Goal: Complete application form: Complete application form

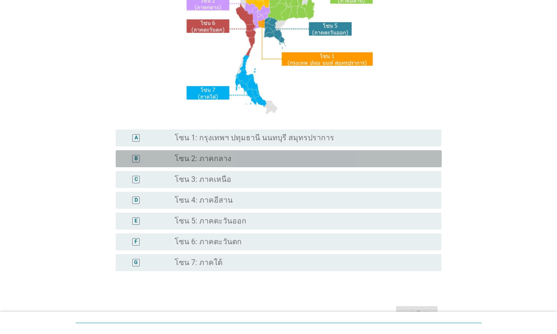
scroll to position [129, 0]
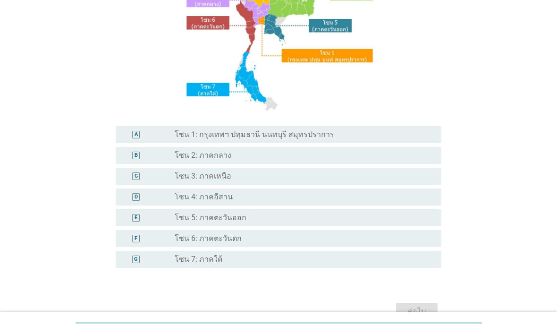
click at [290, 199] on div "radio_button_unchecked โซน 4: ภาคอีสาน" at bounding box center [301, 196] width 252 height 9
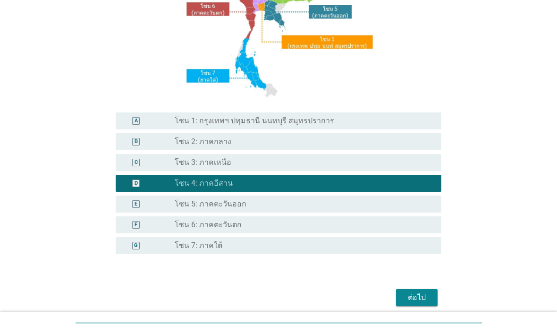
scroll to position [144, 0]
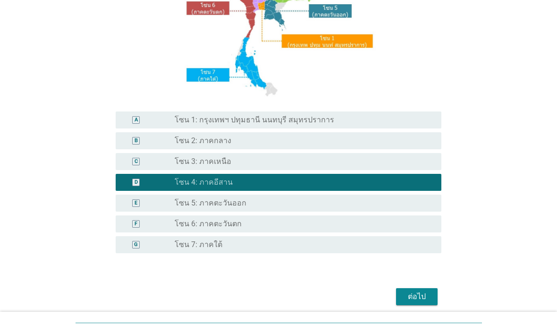
click at [417, 294] on div "ต่อไป" at bounding box center [417, 296] width 26 height 11
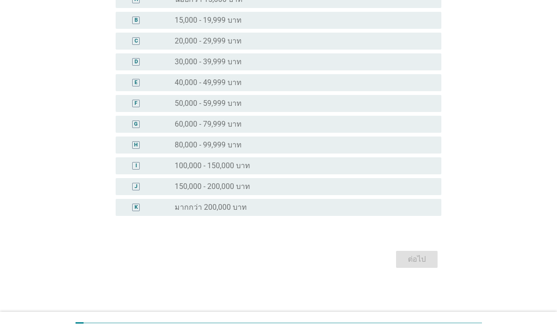
scroll to position [0, 0]
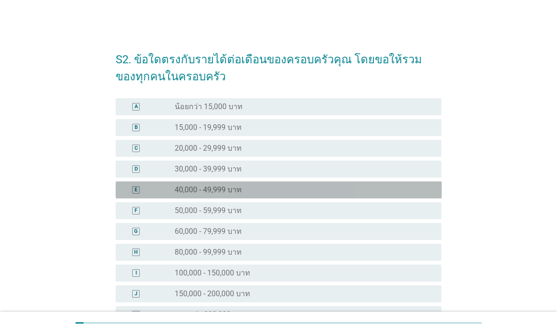
click at [372, 194] on div "E radio_button_unchecked 40,000 - 49,999 บาท" at bounding box center [279, 189] width 326 height 17
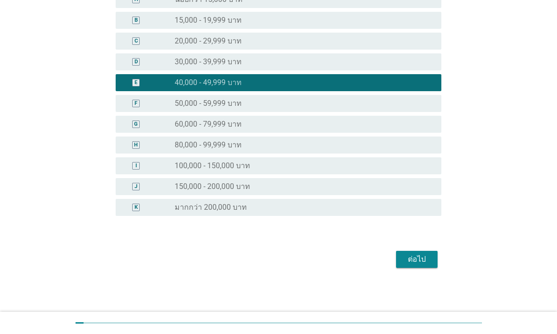
scroll to position [107, 0]
click at [418, 258] on div "ต่อไป" at bounding box center [417, 258] width 26 height 11
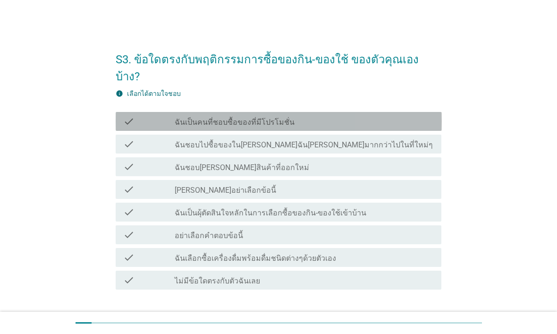
click at [397, 116] on div "check_box_outline_blank ฉันเป็นคนที่ชอบซื้อของที่มีโปรโมชั่น" at bounding box center [304, 121] width 259 height 11
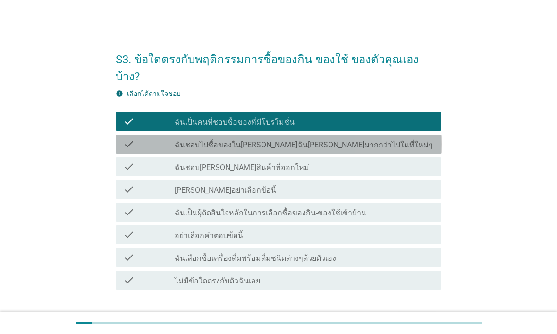
click at [372, 135] on div "check check_box_outline_blank ฉันชอบไปซื้อของใน[PERSON_NAME]ฉัน[PERSON_NAME]มาก…" at bounding box center [279, 144] width 326 height 19
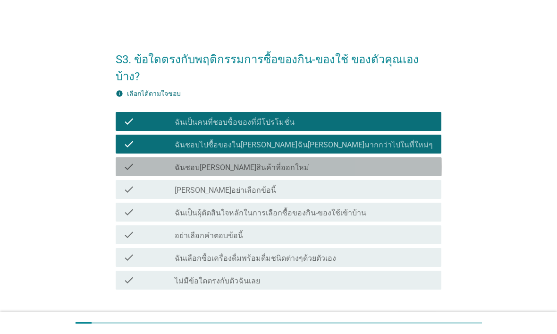
click at [353, 161] on div "check_box_outline_blank ฉันชอบ[PERSON_NAME]สินค้าที่ออกใหม่" at bounding box center [304, 166] width 259 height 11
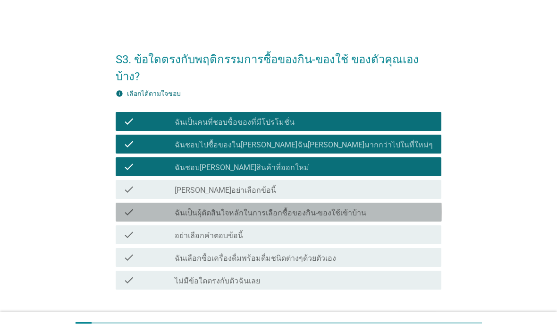
click at [314, 208] on label "ฉันเป็นผุ้ตัดสินใจหลักในการเลือกซื้อของกิน-ของใช้เข้าบ้าน" at bounding box center [271, 212] width 192 height 9
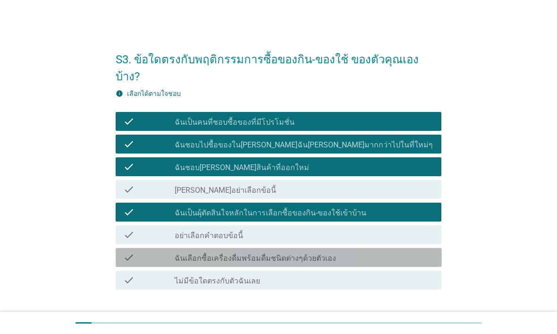
click at [371, 252] on div "check_box_outline_blank ฉันเลือกซื้อเครื่องดื่มพร้อมดื่มชนิดต่างๆด้วยตัวเอง" at bounding box center [304, 257] width 259 height 11
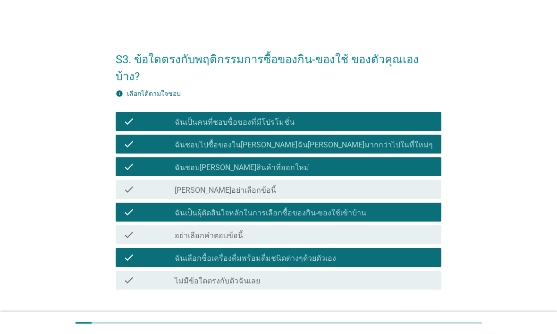
click at [417, 316] on div "ต่อไป" at bounding box center [417, 321] width 26 height 11
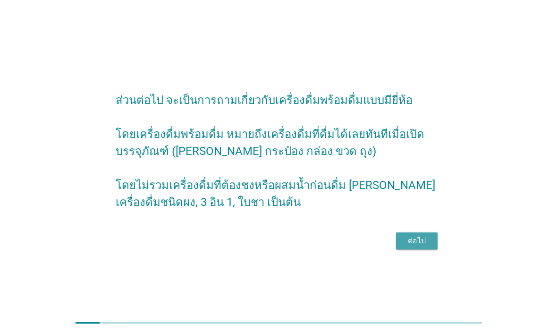
click at [412, 246] on div "ต่อไป" at bounding box center [417, 240] width 26 height 11
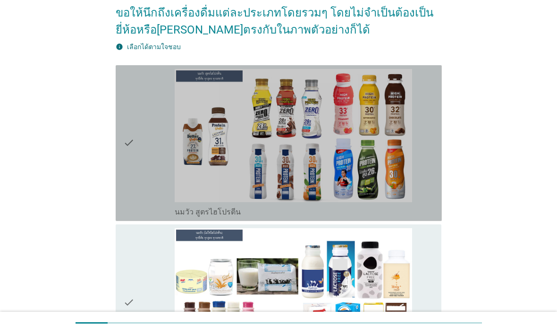
scroll to position [113, 0]
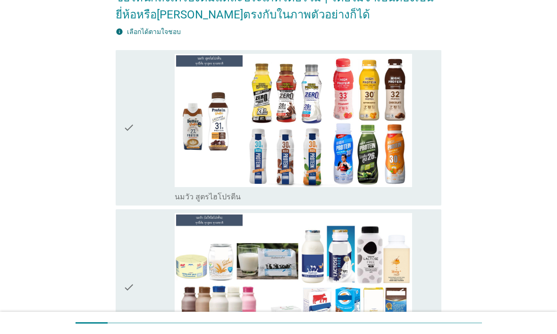
click at [367, 159] on img at bounding box center [293, 121] width 237 height 134
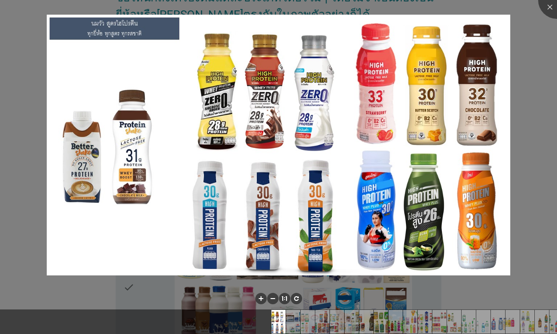
click at [537, 126] on div at bounding box center [278, 167] width 557 height 334
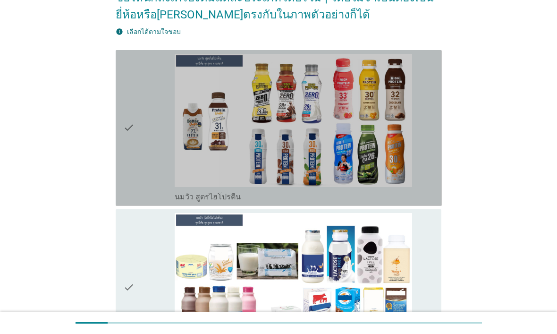
click at [135, 143] on div "check" at bounding box center [149, 128] width 52 height 148
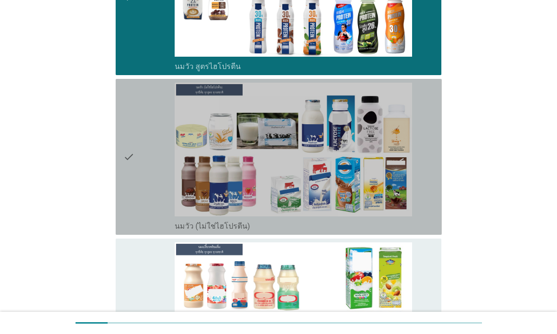
click at [127, 159] on icon "check" at bounding box center [128, 157] width 11 height 148
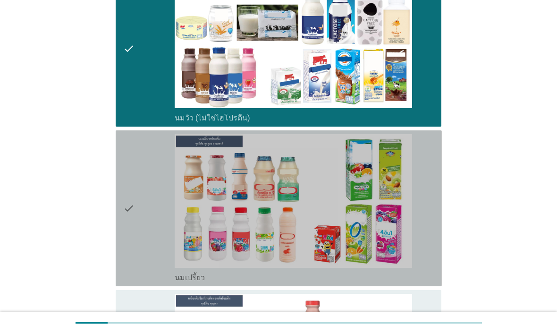
click at [135, 187] on div "check" at bounding box center [149, 208] width 52 height 148
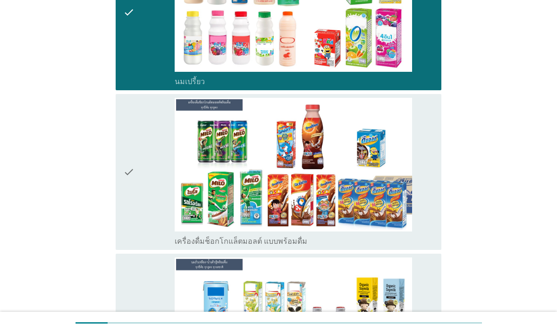
scroll to position [578, 0]
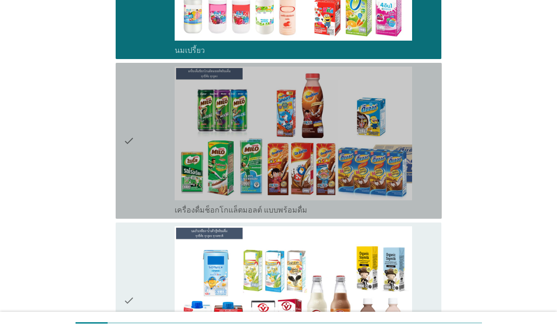
click at [130, 172] on icon "check" at bounding box center [128, 141] width 11 height 148
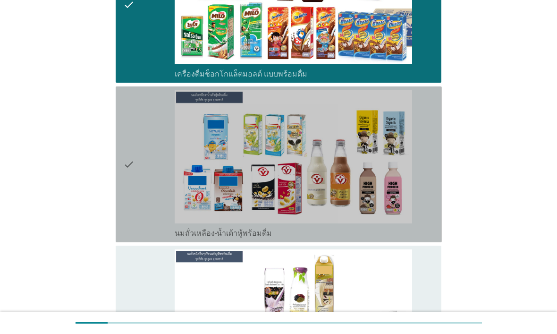
click at [131, 174] on icon "check" at bounding box center [128, 164] width 11 height 148
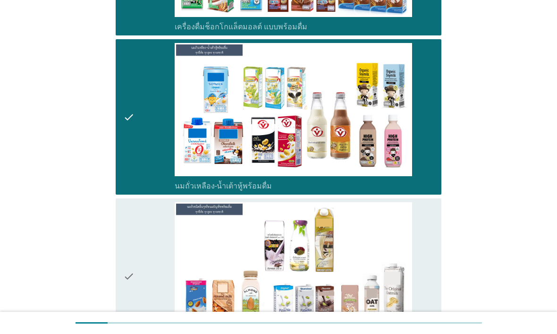
scroll to position [844, 0]
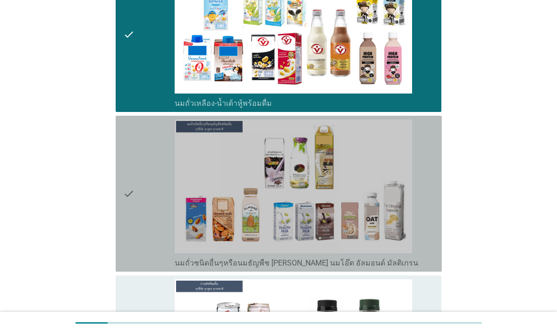
click at [134, 203] on icon "check" at bounding box center [128, 193] width 11 height 148
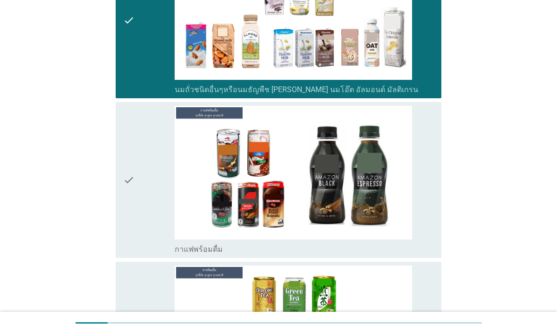
click at [130, 181] on icon "check" at bounding box center [128, 180] width 11 height 148
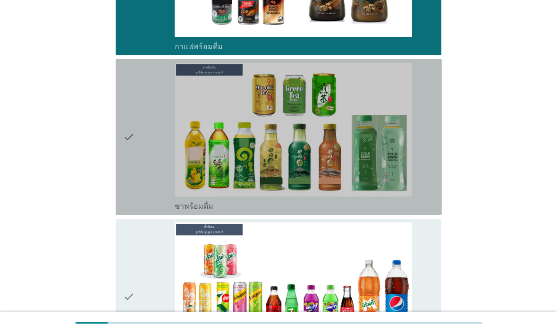
click at [128, 162] on icon "check" at bounding box center [128, 137] width 11 height 148
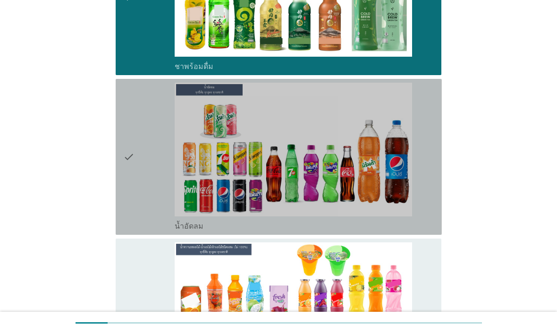
click at [130, 169] on icon "check" at bounding box center [128, 157] width 11 height 148
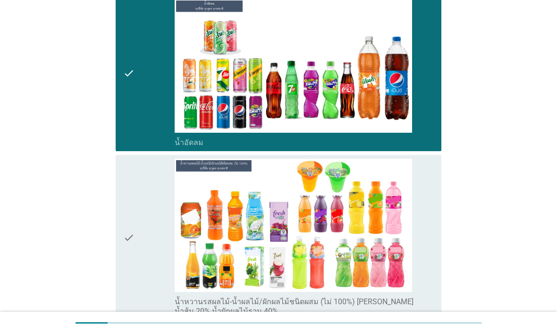
scroll to position [1448, 0]
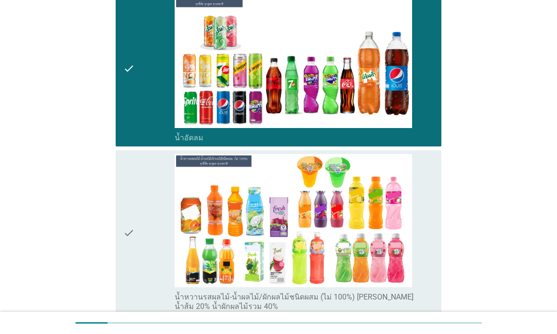
click at [135, 204] on div "check" at bounding box center [149, 233] width 52 height 158
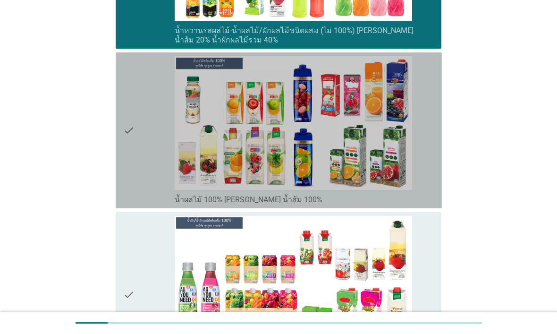
click at [121, 151] on div "check check_box_outline_blank น้ำผลไม้ 100% [PERSON_NAME] น้ำส้ม 100%" at bounding box center [279, 130] width 326 height 156
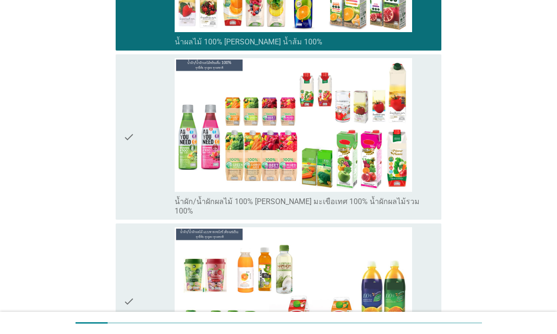
scroll to position [1918, 0]
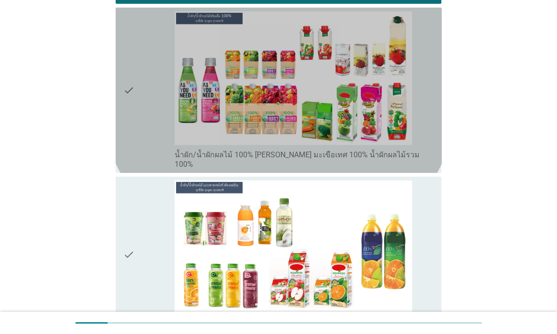
click at [122, 135] on div "check check_box_outline_blank น้ำผัก/น้ำผักผลไม้ 100% [PERSON_NAME] มะเขือเทศ 1…" at bounding box center [279, 90] width 326 height 165
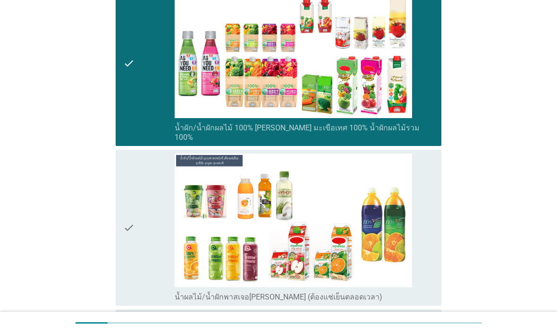
scroll to position [1993, 0]
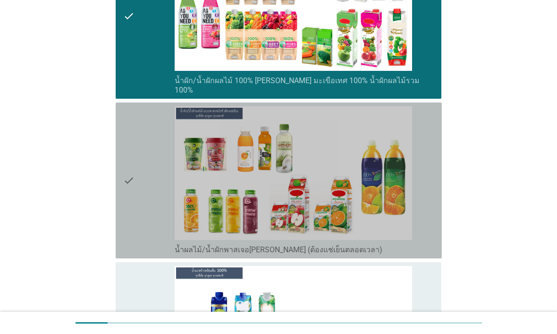
click at [132, 160] on icon "check" at bounding box center [128, 180] width 11 height 148
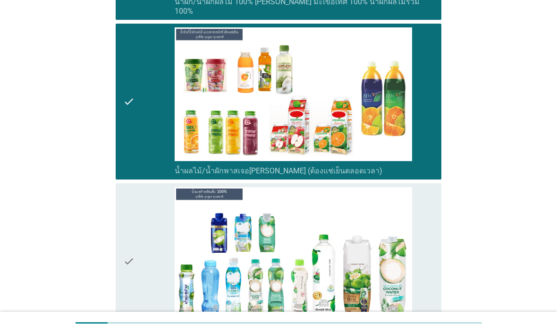
scroll to position [2208, 0]
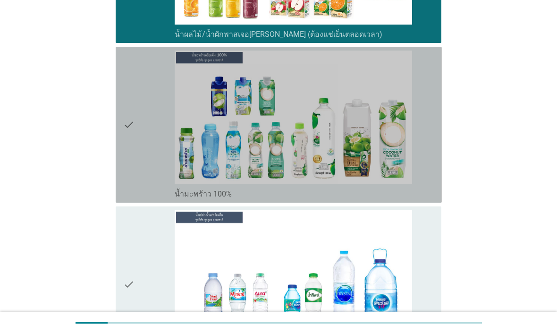
click at [127, 143] on icon "check" at bounding box center [128, 125] width 11 height 148
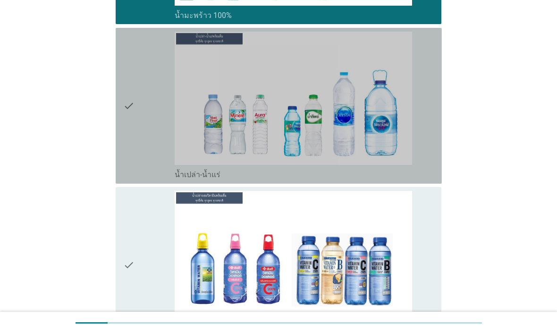
click at [128, 141] on icon "check" at bounding box center [128, 106] width 11 height 148
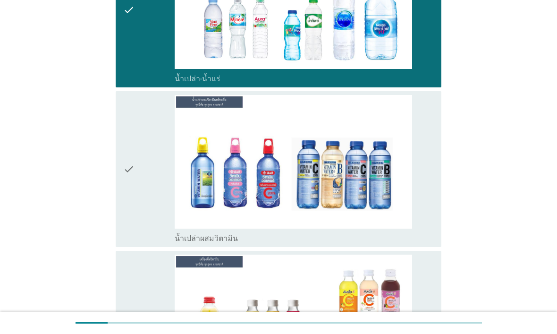
click at [136, 162] on div "check" at bounding box center [149, 169] width 52 height 148
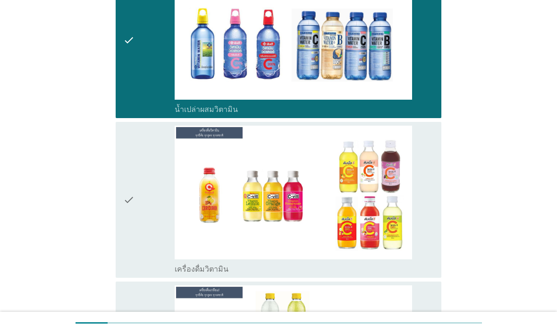
click at [136, 167] on div "check" at bounding box center [149, 200] width 52 height 148
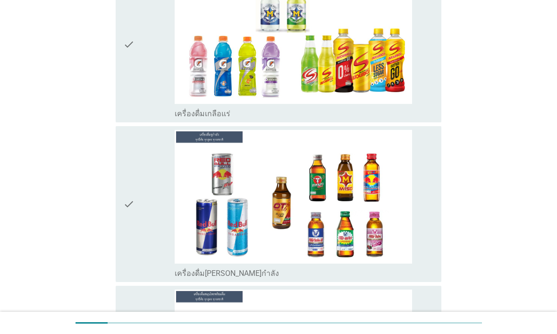
scroll to position [2911, 0]
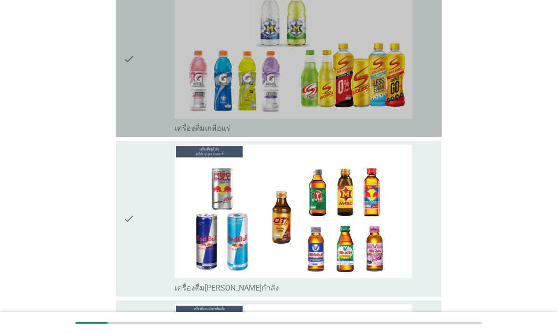
click at [123, 96] on icon "check" at bounding box center [128, 59] width 11 height 148
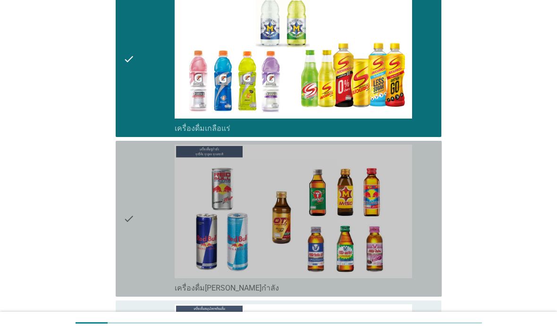
click at [133, 174] on icon "check" at bounding box center [128, 218] width 11 height 148
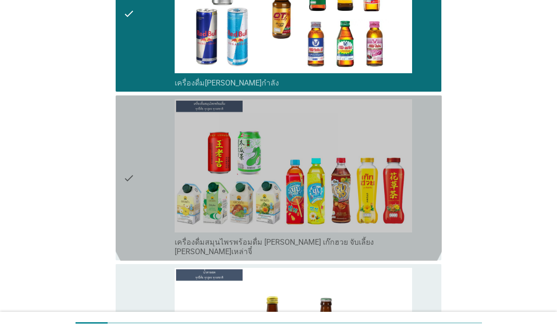
click at [130, 163] on icon "check" at bounding box center [128, 178] width 11 height 158
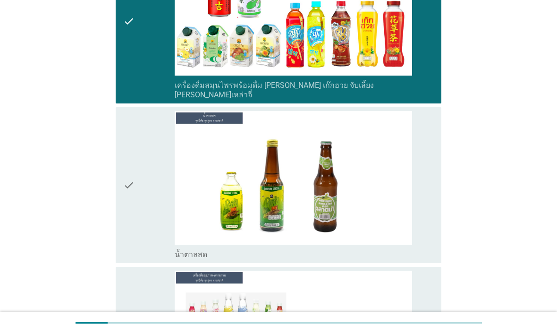
click at [130, 157] on icon "check" at bounding box center [128, 185] width 11 height 148
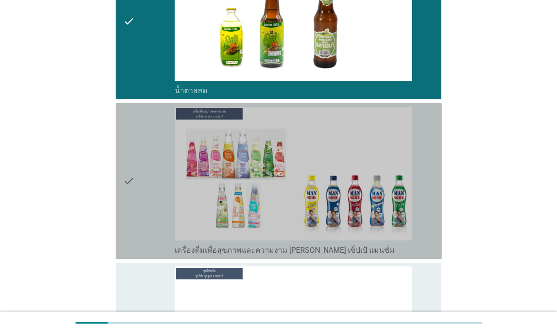
click at [129, 148] on icon "check" at bounding box center [128, 181] width 11 height 148
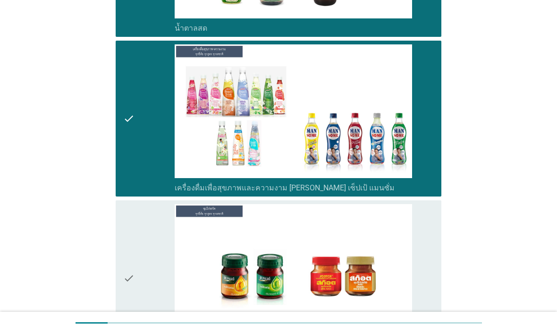
scroll to position [3637, 0]
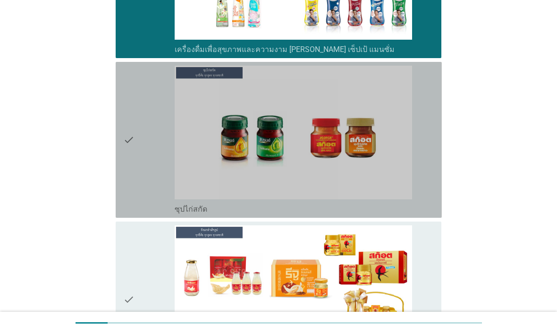
click at [127, 148] on icon "check" at bounding box center [128, 140] width 11 height 148
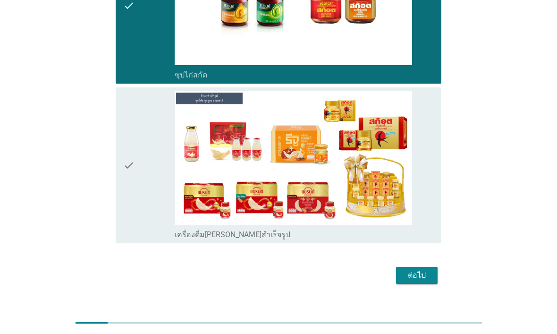
scroll to position [3771, 0]
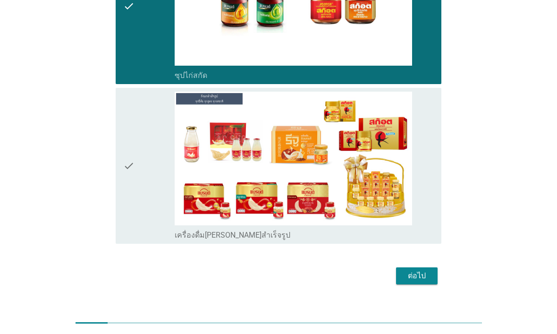
click at [127, 143] on icon "check" at bounding box center [128, 166] width 11 height 148
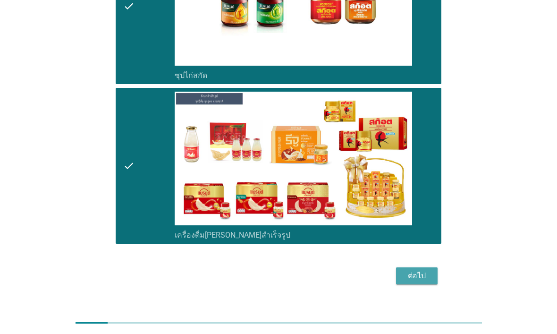
click at [428, 270] on div "ต่อไป" at bounding box center [417, 275] width 26 height 11
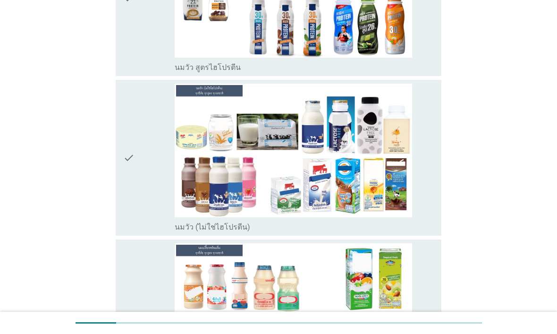
scroll to position [199, 0]
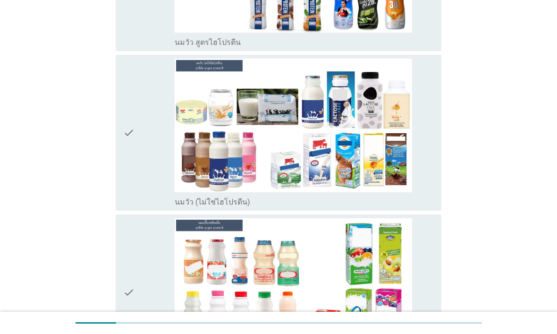
click at [131, 145] on icon "check" at bounding box center [128, 133] width 11 height 148
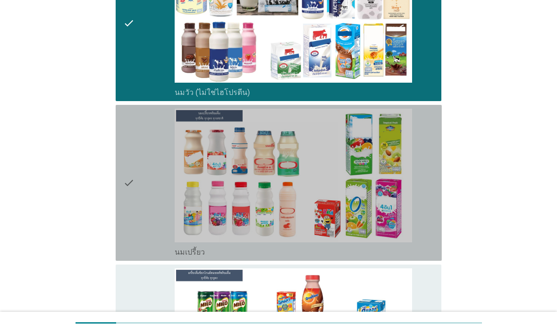
click at [128, 142] on icon "check" at bounding box center [128, 183] width 11 height 148
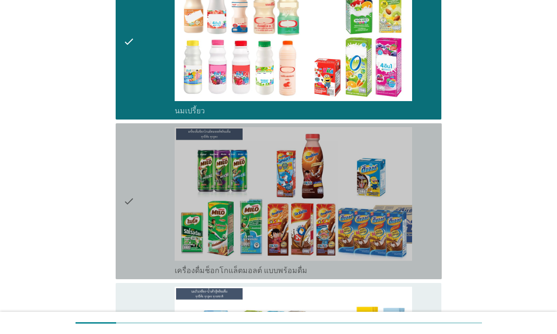
click at [133, 151] on icon "check" at bounding box center [128, 201] width 11 height 148
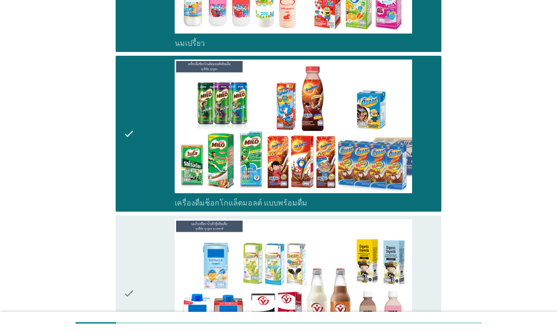
scroll to position [680, 0]
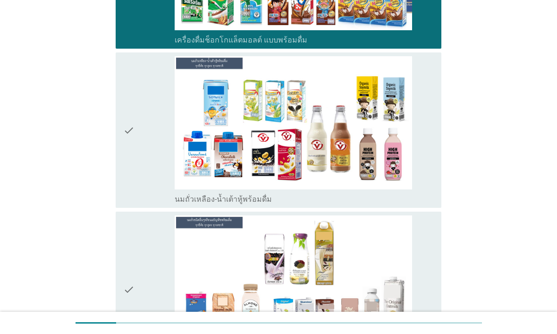
click at [130, 149] on icon "check" at bounding box center [128, 130] width 11 height 148
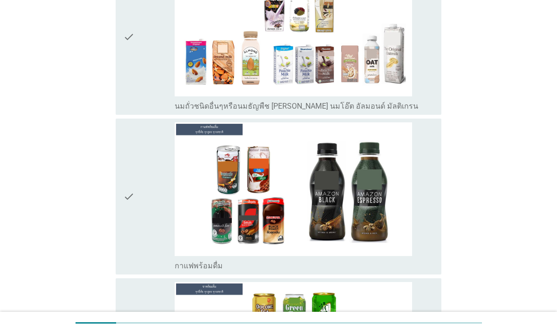
scroll to position [955, 0]
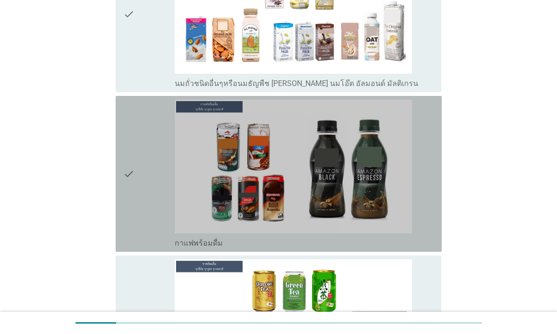
click at [135, 154] on div "check" at bounding box center [149, 174] width 52 height 148
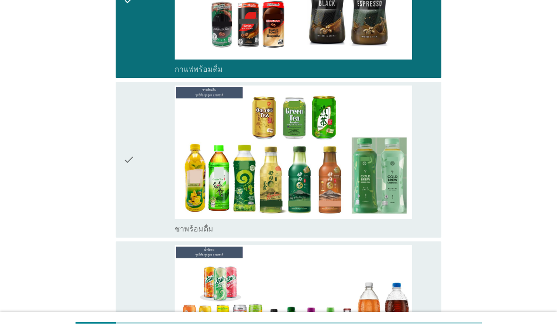
click at [133, 148] on icon "check" at bounding box center [128, 159] width 11 height 148
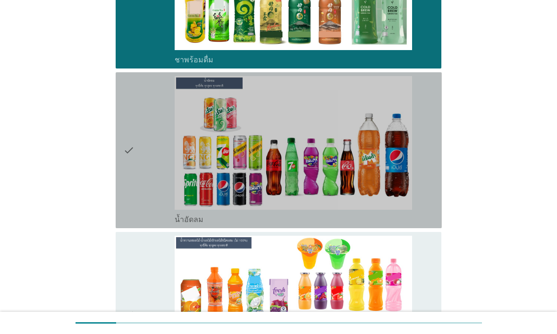
click at [133, 152] on icon "check" at bounding box center [128, 150] width 11 height 148
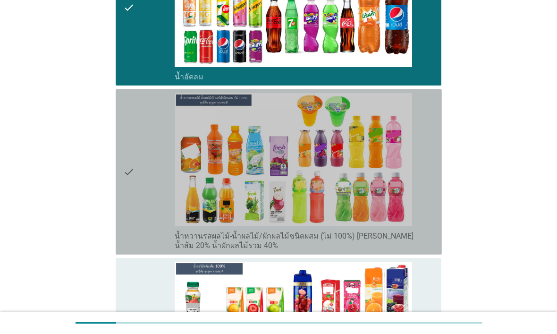
click at [135, 153] on div "check" at bounding box center [149, 172] width 52 height 158
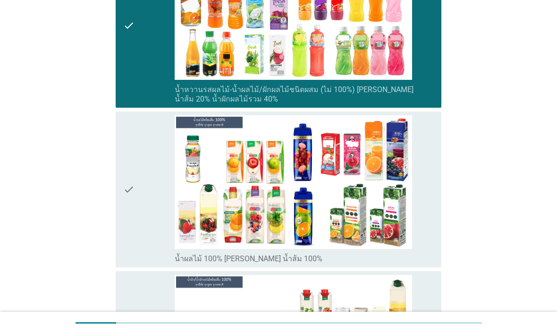
scroll to position [1600, 0]
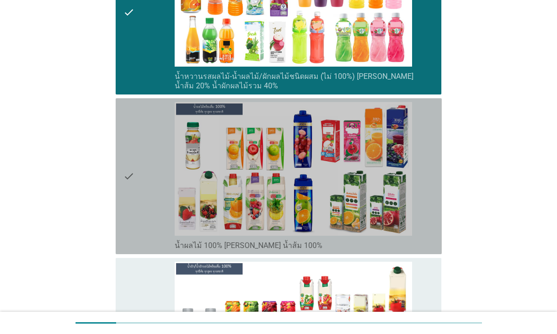
click at [135, 155] on div "check" at bounding box center [149, 176] width 52 height 148
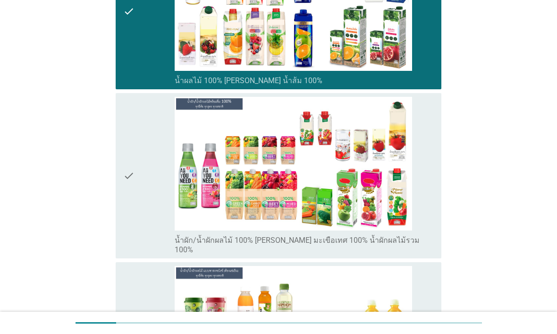
scroll to position [1777, 0]
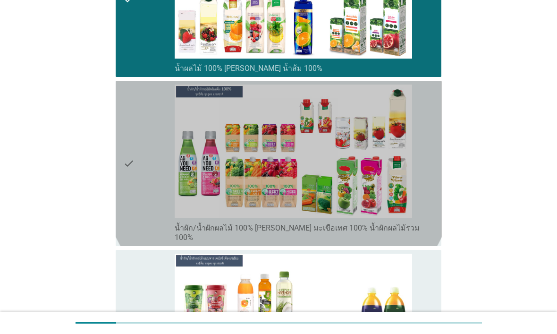
click at [135, 156] on div "check" at bounding box center [149, 163] width 52 height 158
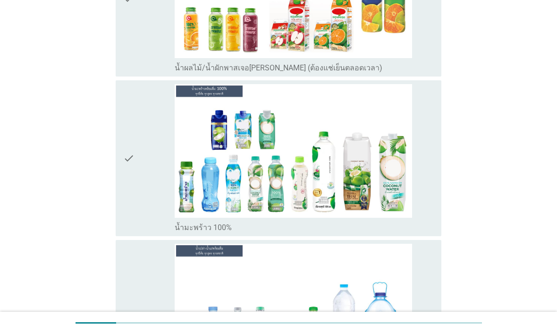
scroll to position [2134, 0]
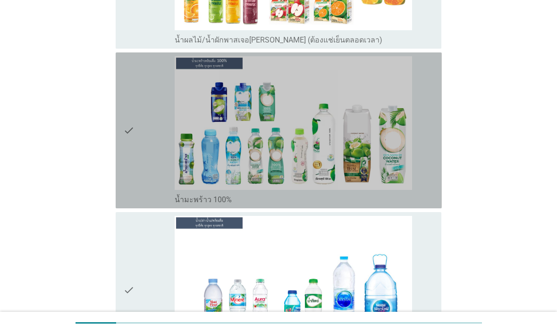
click at [133, 149] on icon "check" at bounding box center [128, 130] width 11 height 148
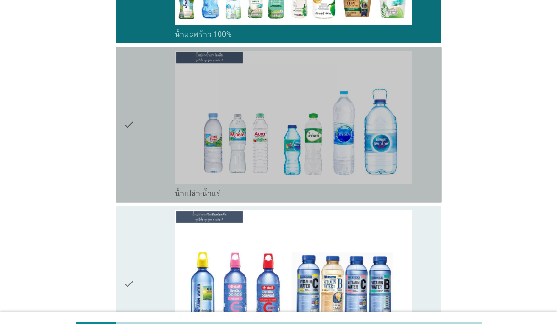
click at [133, 150] on icon "check" at bounding box center [128, 125] width 11 height 148
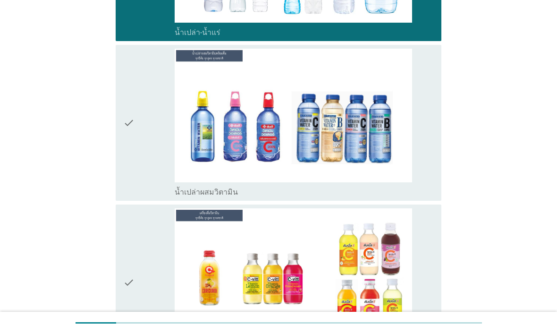
scroll to position [2536, 0]
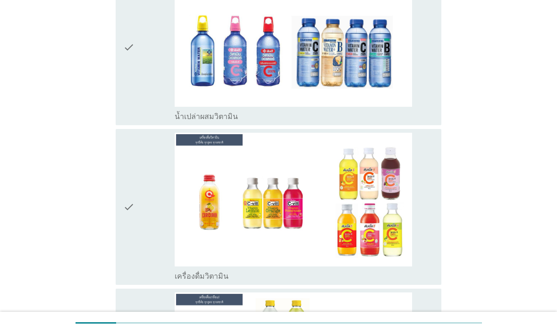
click at [137, 161] on div "check" at bounding box center [149, 207] width 52 height 148
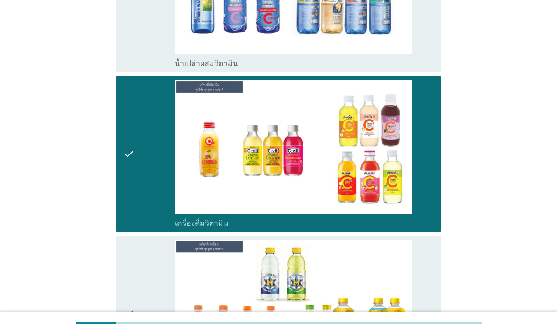
scroll to position [2724, 0]
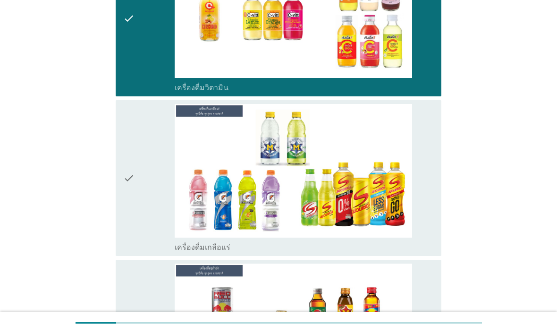
click at [136, 157] on div "check" at bounding box center [149, 178] width 52 height 148
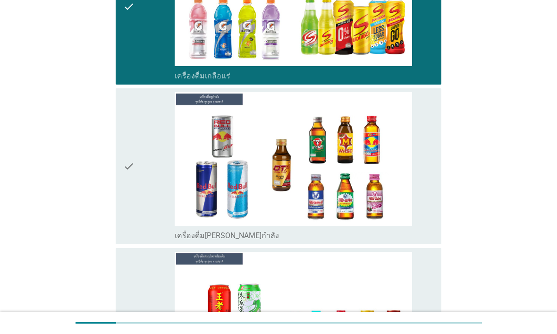
scroll to position [2947, 0]
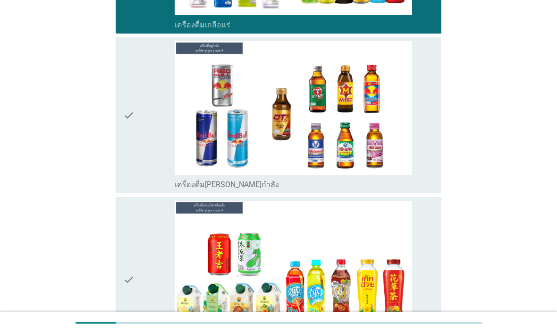
click at [132, 148] on icon "check" at bounding box center [128, 115] width 11 height 148
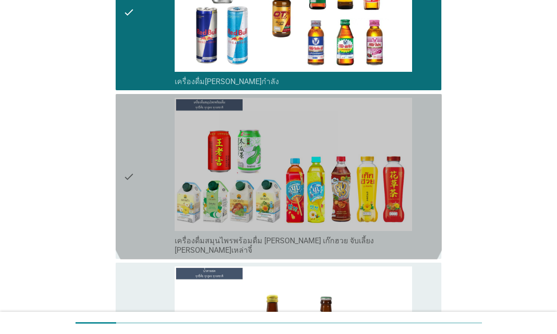
click at [135, 157] on div "check" at bounding box center [149, 177] width 52 height 158
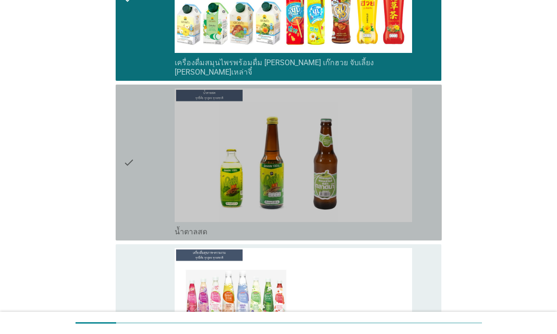
click at [133, 150] on icon "check" at bounding box center [128, 162] width 11 height 148
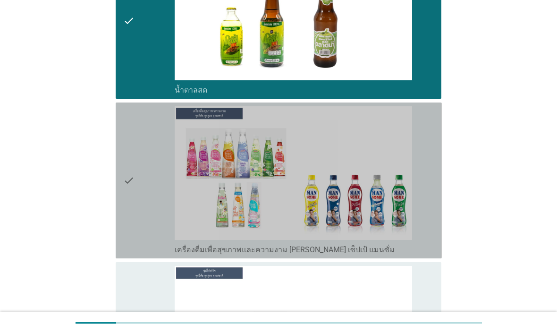
click at [135, 156] on div "check" at bounding box center [149, 180] width 52 height 148
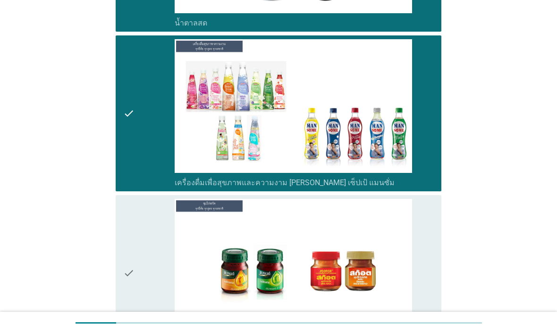
scroll to position [3579, 0]
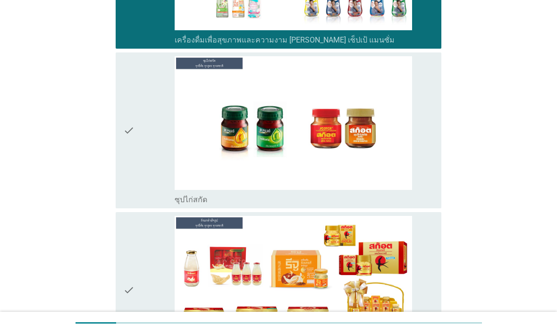
click at [131, 145] on icon "check" at bounding box center [128, 130] width 11 height 148
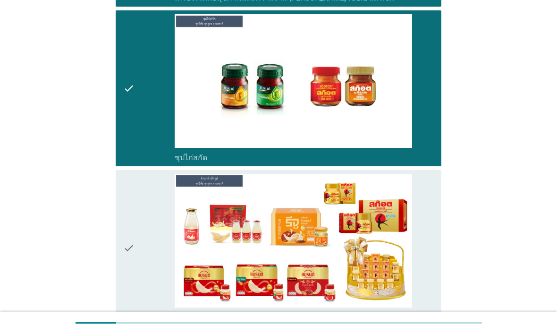
scroll to position [3690, 0]
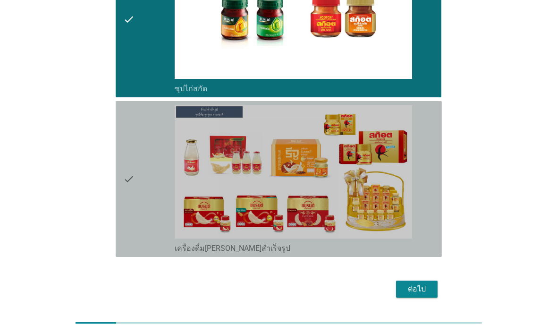
click at [135, 154] on div "check" at bounding box center [149, 179] width 52 height 148
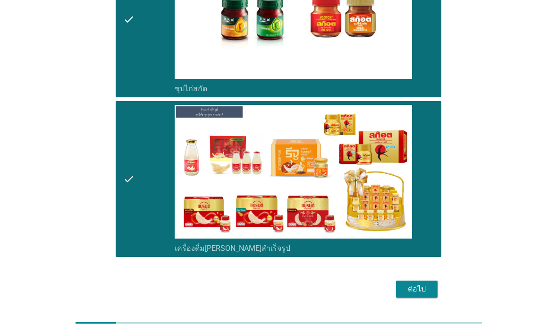
click at [431, 280] on button "ต่อไป" at bounding box center [417, 288] width 42 height 17
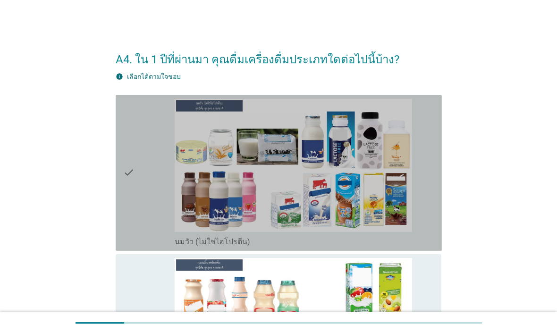
click at [138, 165] on div "check" at bounding box center [149, 173] width 52 height 148
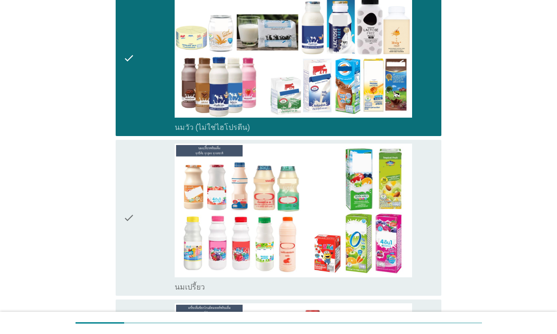
scroll to position [122, 0]
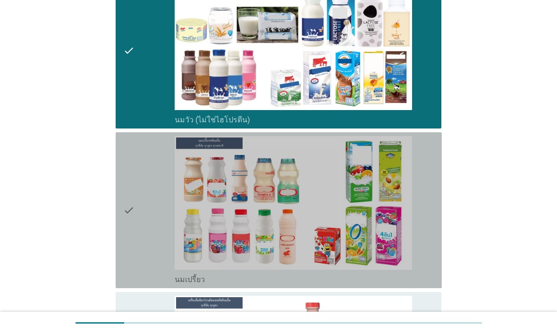
click at [142, 193] on div "check" at bounding box center [149, 210] width 52 height 148
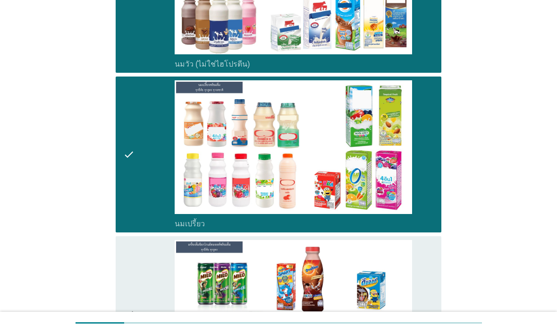
scroll to position [273, 0]
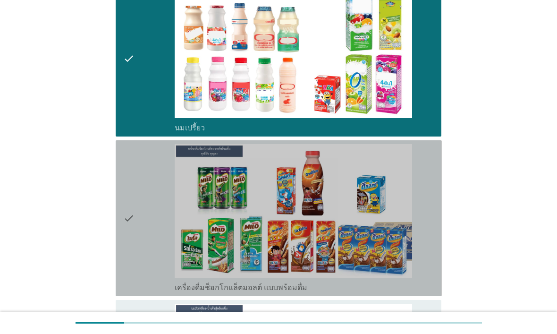
click at [141, 190] on div "check" at bounding box center [149, 218] width 52 height 148
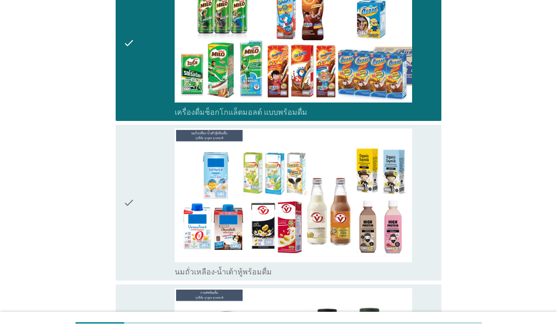
click at [140, 182] on div "check" at bounding box center [149, 202] width 52 height 148
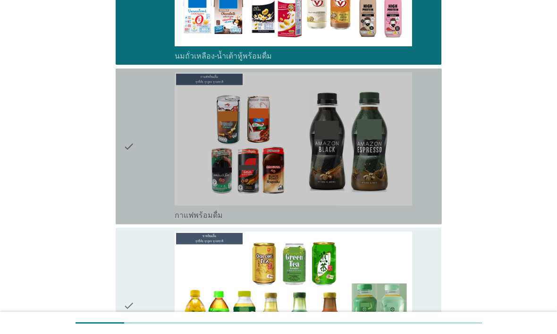
click at [135, 163] on div "check" at bounding box center [149, 146] width 52 height 148
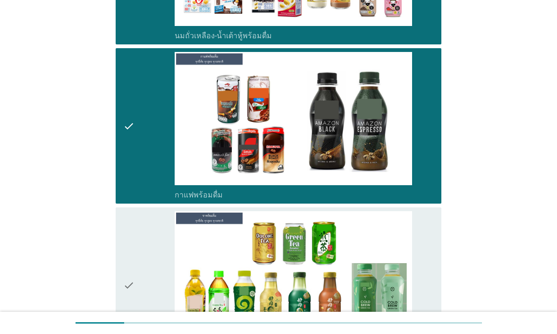
scroll to position [728, 0]
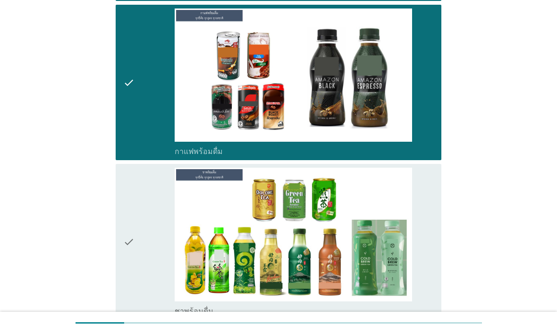
click at [140, 211] on div "check" at bounding box center [149, 242] width 52 height 148
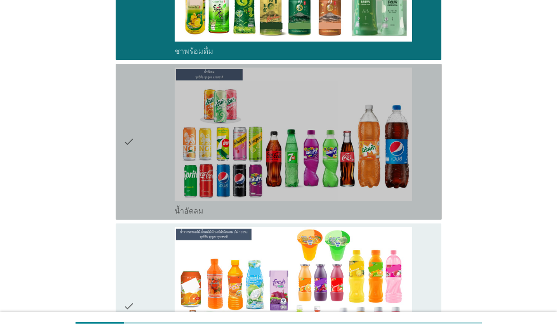
click at [138, 170] on div "check" at bounding box center [149, 142] width 52 height 148
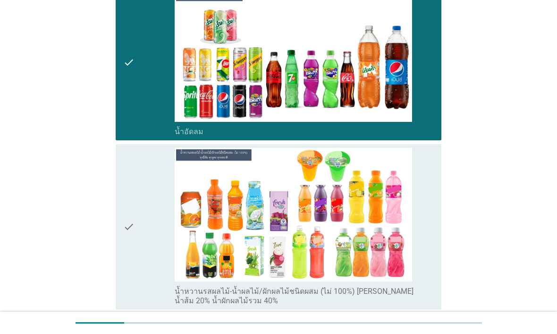
scroll to position [1094, 0]
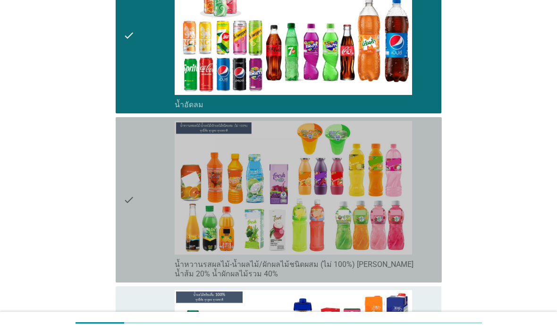
click at [139, 181] on div "check" at bounding box center [149, 200] width 52 height 158
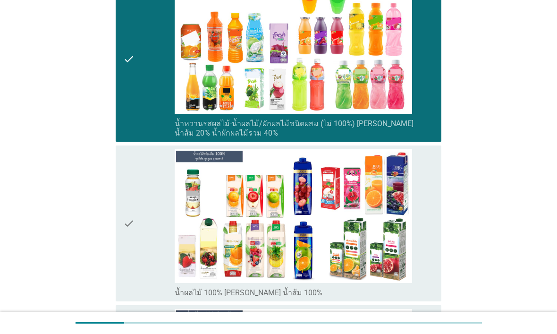
scroll to position [1301, 0]
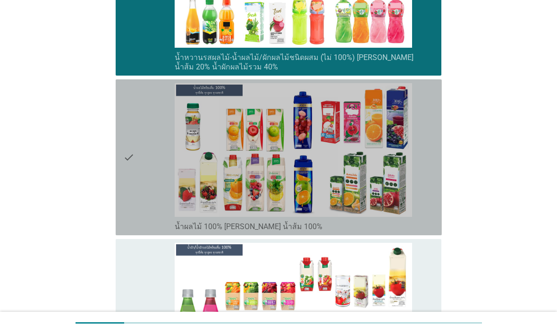
click at [136, 170] on div "check" at bounding box center [149, 157] width 52 height 148
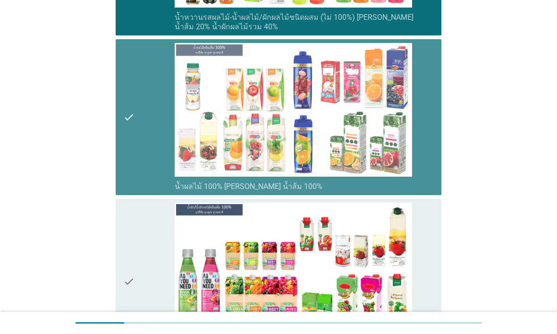
scroll to position [1407, 0]
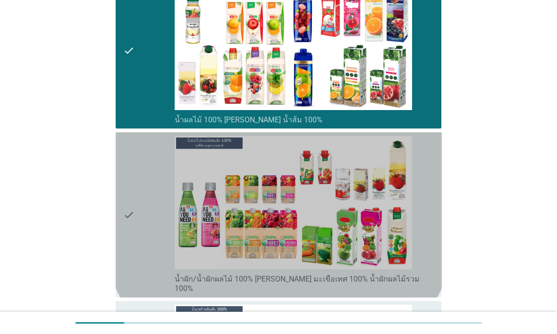
click at [139, 178] on div "check" at bounding box center [149, 215] width 52 height 158
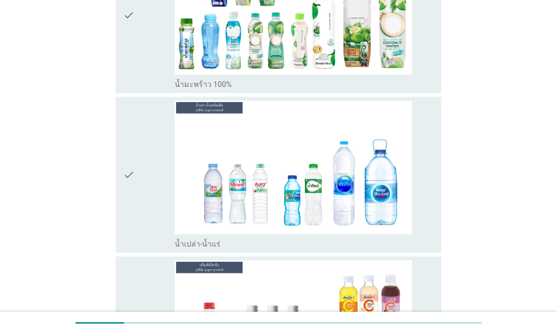
click at [137, 171] on div "check" at bounding box center [149, 175] width 52 height 148
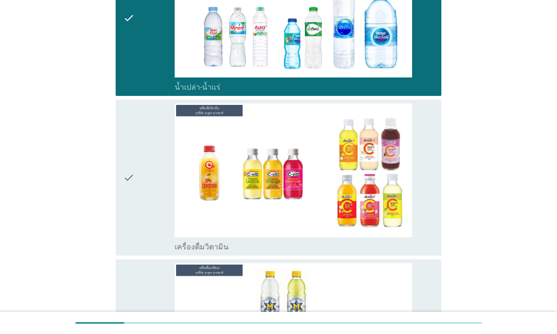
scroll to position [1967, 0]
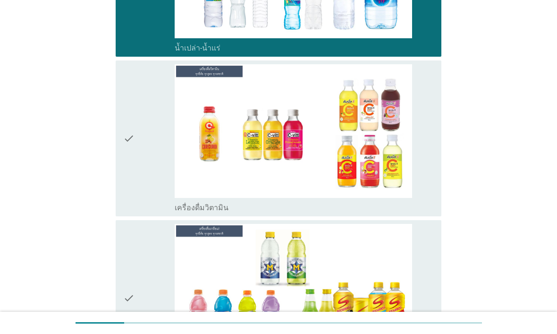
click at [129, 153] on icon "check" at bounding box center [128, 138] width 11 height 148
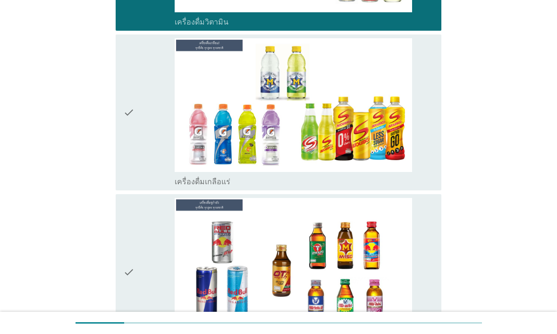
scroll to position [2167, 0]
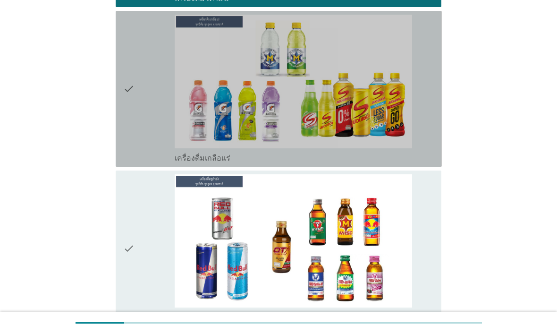
click at [132, 119] on icon "check" at bounding box center [128, 89] width 11 height 148
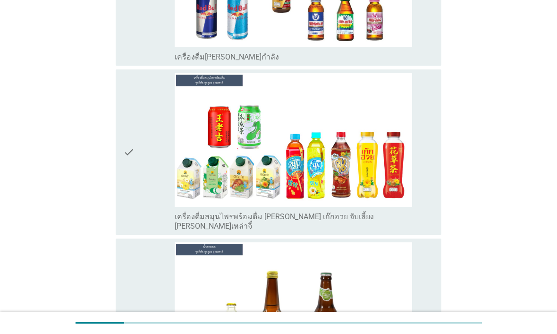
scroll to position [2467, 0]
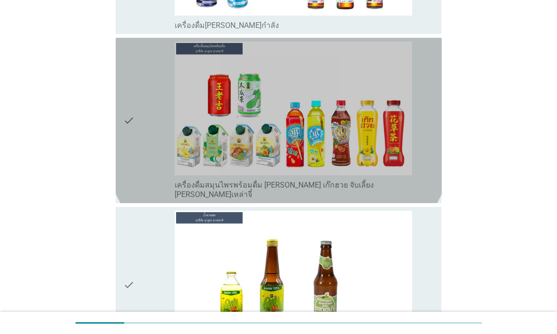
click at [133, 134] on icon "check" at bounding box center [128, 121] width 11 height 158
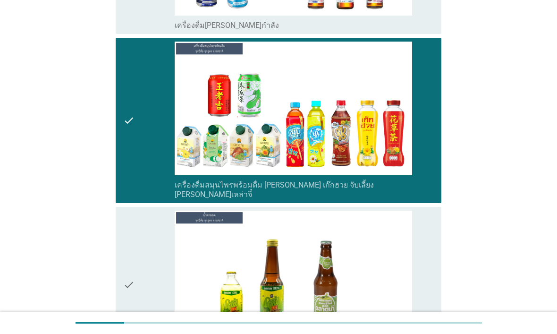
click at [133, 135] on icon "check" at bounding box center [128, 121] width 11 height 158
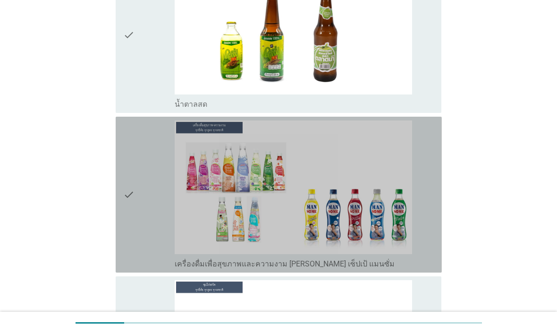
click at [141, 152] on div "check" at bounding box center [149, 194] width 52 height 148
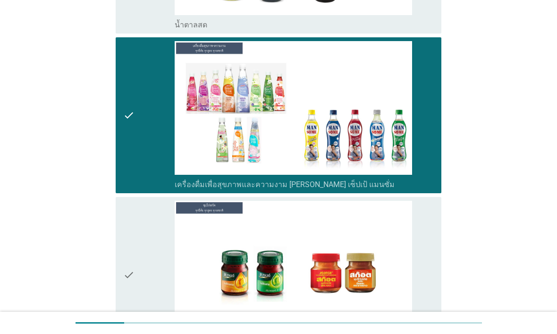
scroll to position [2935, 0]
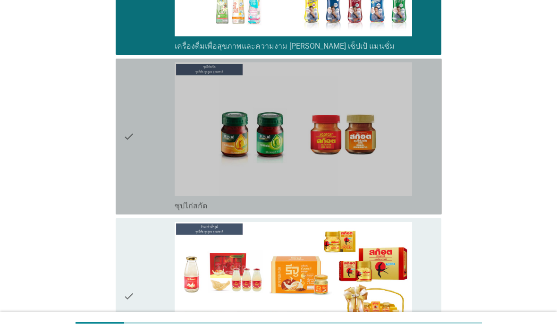
click at [132, 139] on icon "check" at bounding box center [128, 136] width 11 height 148
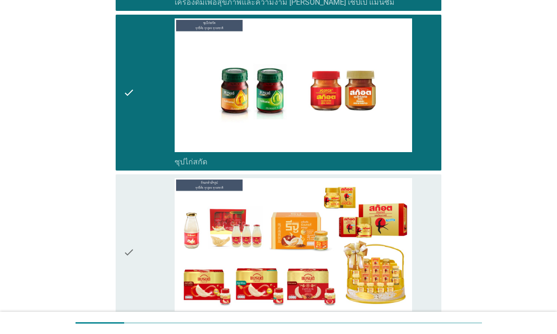
scroll to position [3037, 0]
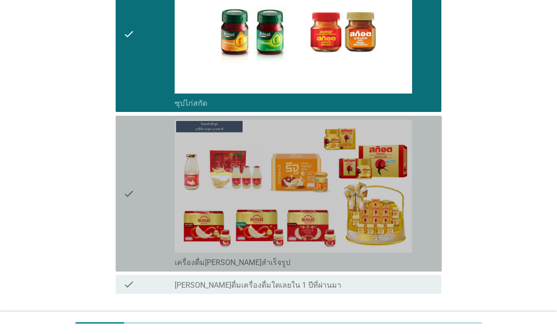
click at [138, 152] on div "check" at bounding box center [149, 193] width 52 height 148
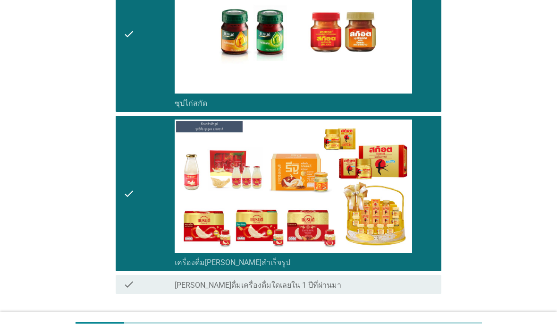
click at [434, 317] on button "ต่อไป" at bounding box center [417, 325] width 42 height 17
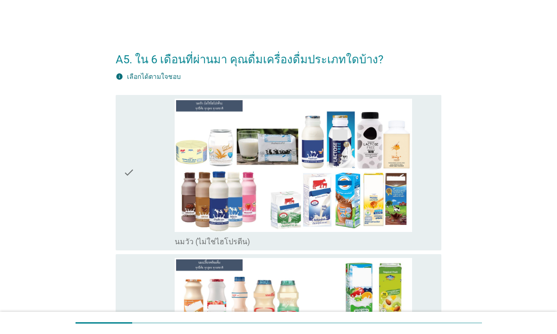
click at [136, 206] on div "check" at bounding box center [149, 173] width 52 height 148
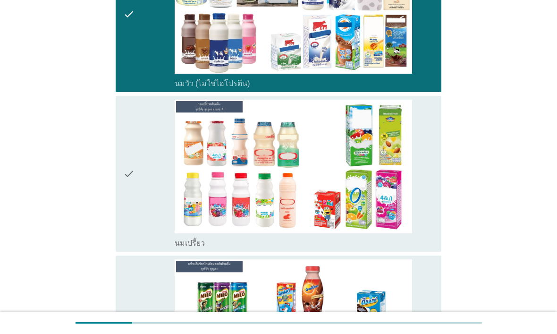
click at [131, 207] on icon "check" at bounding box center [128, 174] width 11 height 148
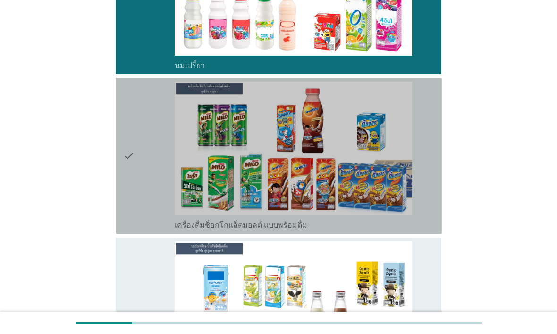
click at [133, 203] on icon "check" at bounding box center [128, 156] width 11 height 148
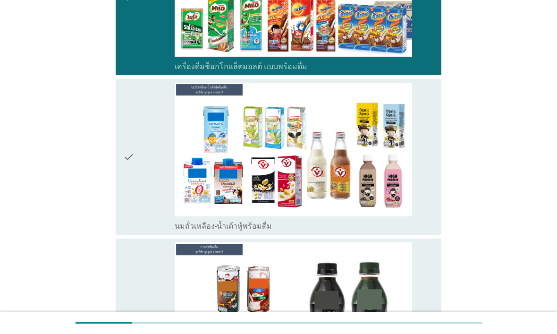
scroll to position [582, 0]
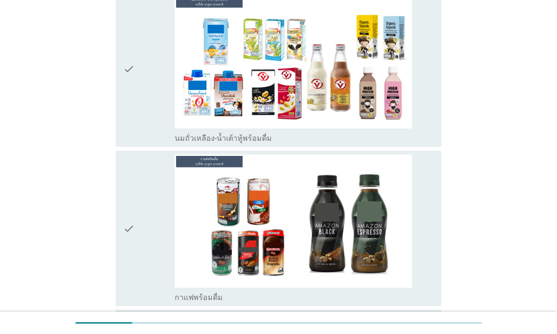
click at [136, 210] on div "check" at bounding box center [149, 228] width 52 height 148
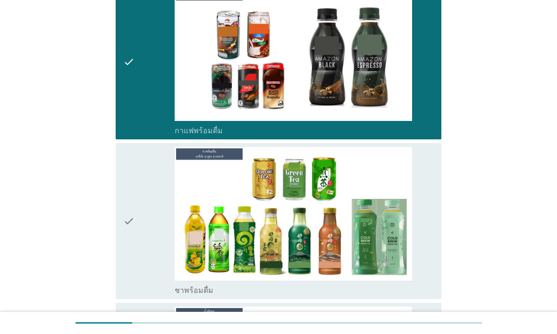
click at [136, 215] on div "check" at bounding box center [149, 221] width 52 height 148
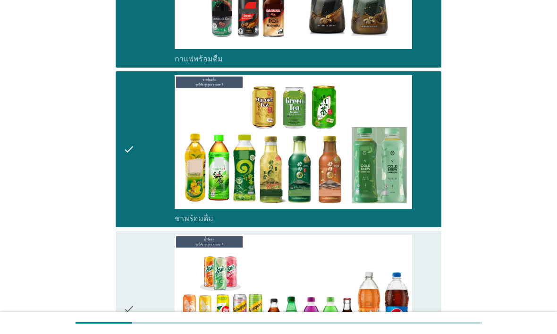
scroll to position [1012, 0]
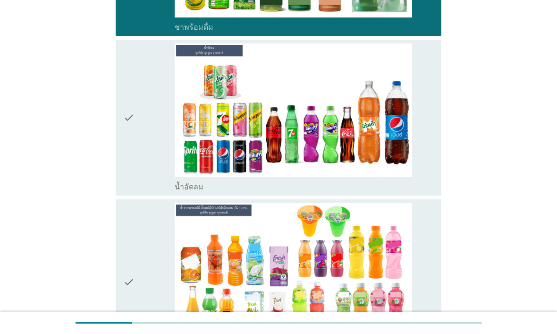
click at [133, 171] on icon "check" at bounding box center [128, 117] width 11 height 148
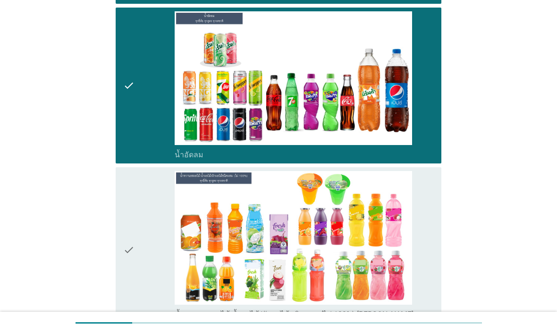
scroll to position [1047, 0]
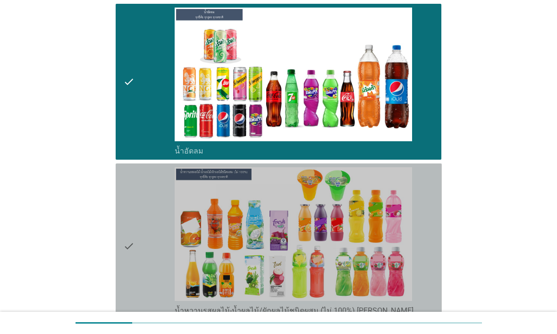
click at [143, 212] on div "check" at bounding box center [149, 246] width 52 height 158
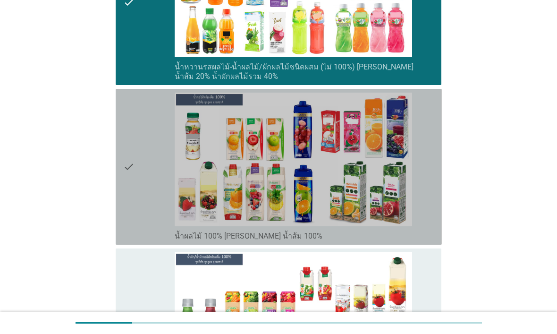
click at [139, 192] on div "check" at bounding box center [149, 167] width 52 height 148
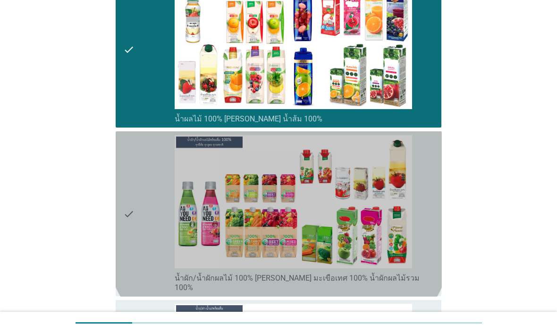
click at [139, 201] on div "check" at bounding box center [149, 214] width 52 height 158
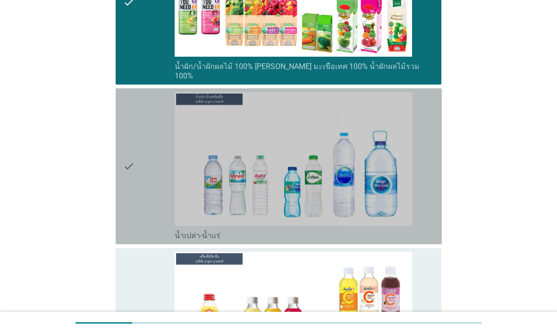
click at [131, 180] on icon "check" at bounding box center [128, 166] width 11 height 148
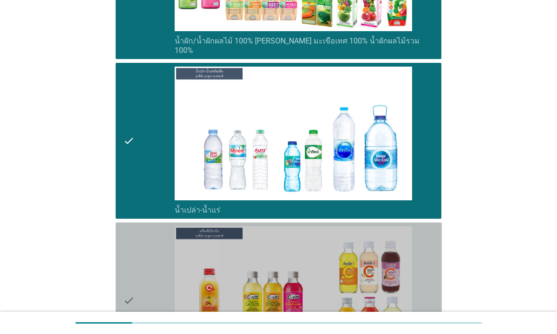
click at [141, 239] on div "check" at bounding box center [149, 300] width 52 height 148
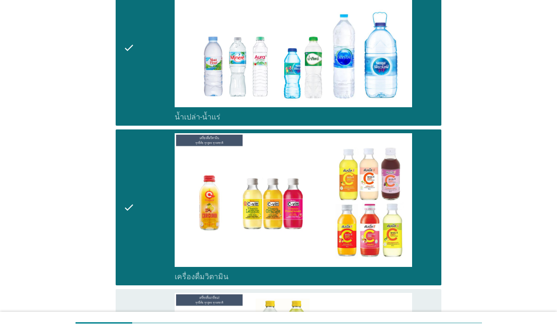
scroll to position [1958, 0]
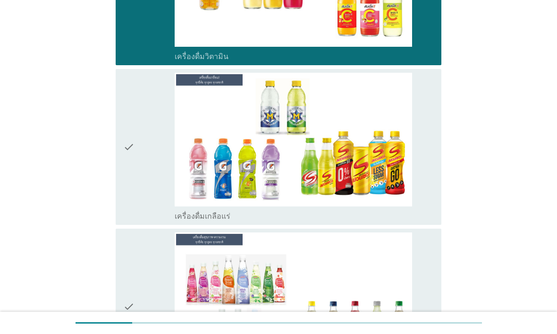
click at [127, 175] on icon "check" at bounding box center [128, 147] width 11 height 148
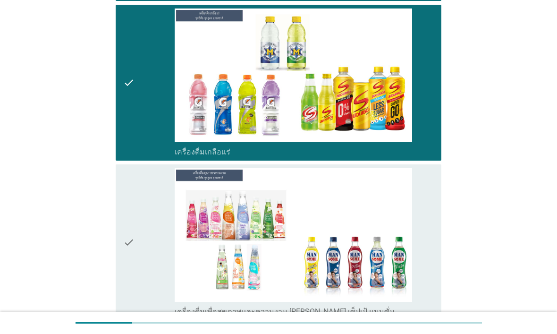
scroll to position [2111, 0]
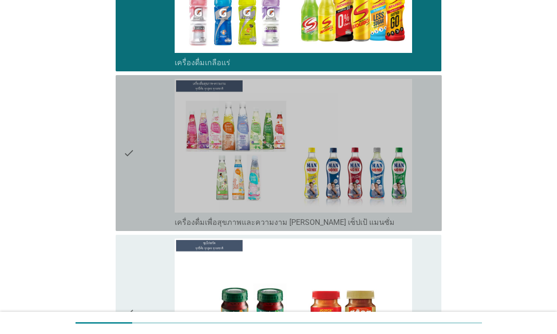
click at [130, 180] on icon "check" at bounding box center [128, 153] width 11 height 148
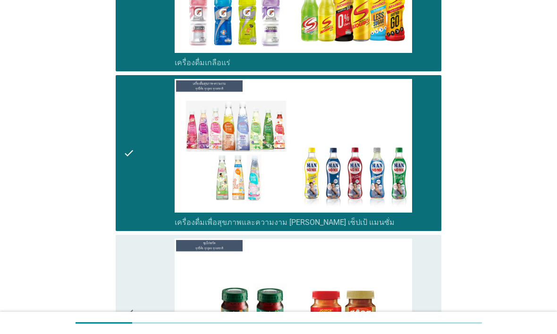
click at [134, 187] on icon "check" at bounding box center [128, 153] width 11 height 148
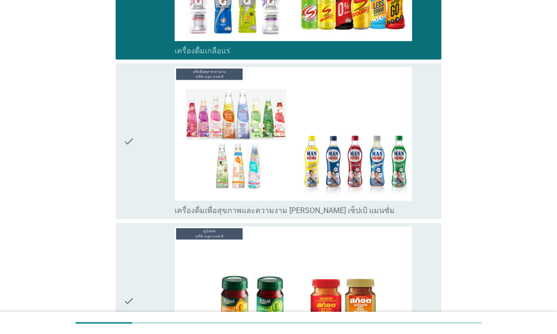
scroll to position [2182, 0]
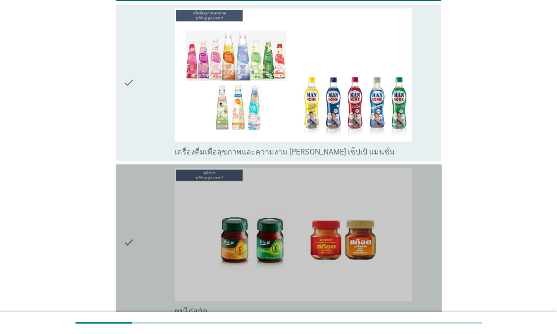
click at [141, 211] on div "check" at bounding box center [149, 242] width 52 height 148
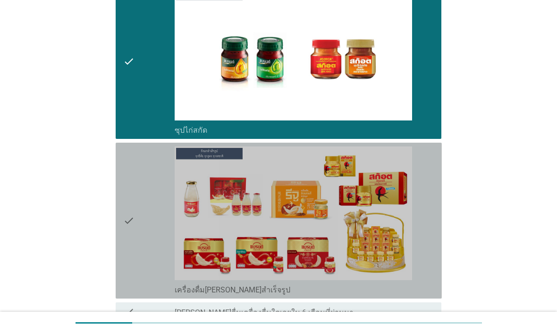
click at [140, 203] on div "check" at bounding box center [149, 220] width 52 height 148
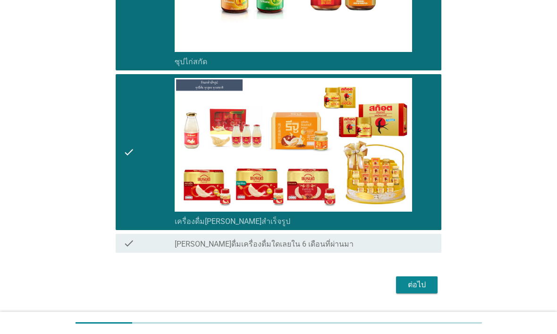
scroll to position [2434, 0]
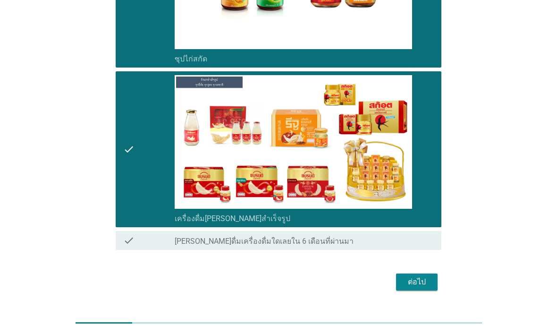
click at [431, 275] on button "ต่อไป" at bounding box center [417, 281] width 42 height 17
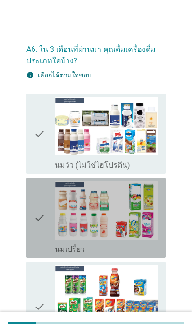
scroll to position [3, 0]
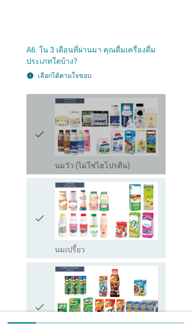
click at [37, 129] on icon "check" at bounding box center [39, 134] width 11 height 73
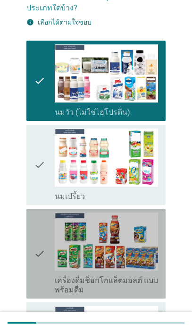
scroll to position [59, 0]
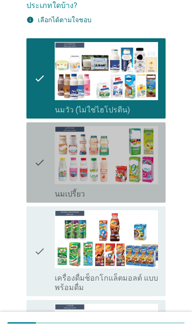
click at [42, 188] on icon "check" at bounding box center [39, 162] width 11 height 73
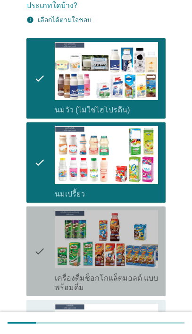
click at [34, 267] on icon "check" at bounding box center [39, 251] width 11 height 82
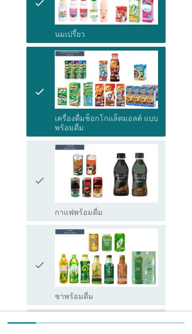
scroll to position [231, 0]
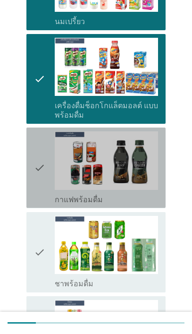
click at [41, 193] on icon "check" at bounding box center [39, 167] width 11 height 73
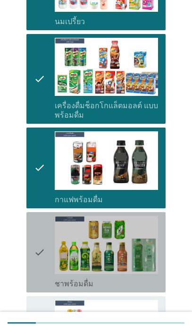
click at [37, 253] on icon "check" at bounding box center [39, 252] width 11 height 73
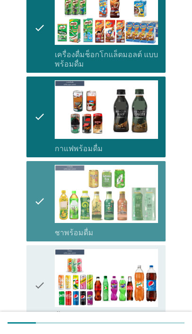
scroll to position [383, 0]
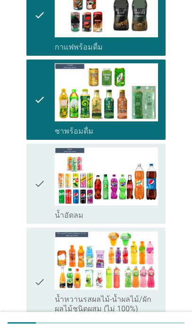
click at [42, 202] on icon "check" at bounding box center [39, 183] width 11 height 73
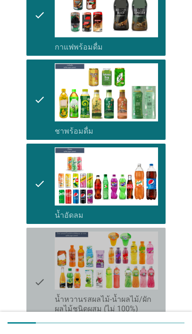
click at [43, 264] on icon "check" at bounding box center [39, 281] width 11 height 101
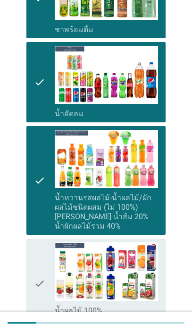
scroll to position [521, 0]
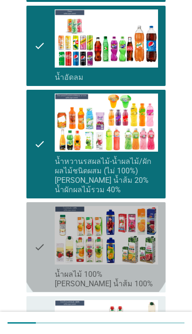
click at [60, 240] on img at bounding box center [106, 235] width 103 height 58
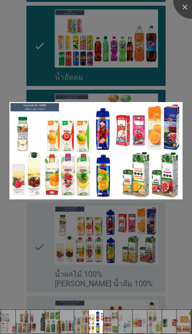
click at [181, 13] on div at bounding box center [192, 0] width 38 height 38
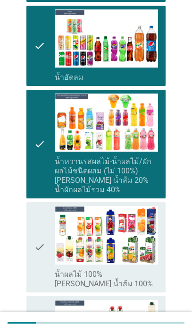
click at [41, 242] on icon "check" at bounding box center [39, 247] width 11 height 82
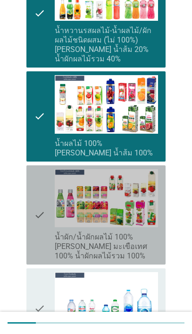
scroll to position [660, 0]
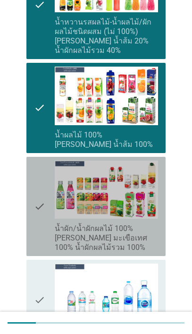
click at [34, 219] on icon "check" at bounding box center [39, 206] width 11 height 92
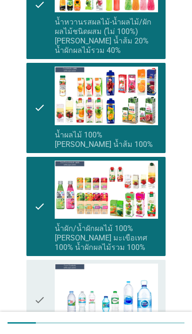
click at [40, 287] on icon "check" at bounding box center [39, 299] width 11 height 73
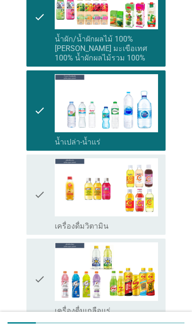
scroll to position [837, 0]
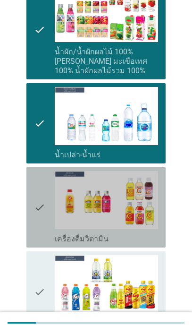
click at [43, 208] on icon "check" at bounding box center [39, 207] width 11 height 73
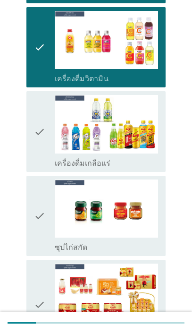
scroll to position [1019, 0]
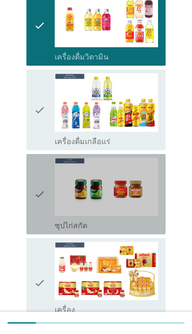
click at [42, 200] on icon "check" at bounding box center [39, 194] width 11 height 73
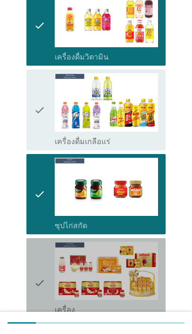
click at [36, 255] on icon "check" at bounding box center [39, 283] width 11 height 82
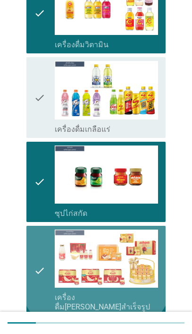
scroll to position [1083, 0]
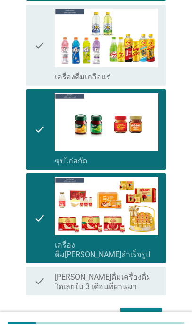
click at [152, 310] on div "ต่อไป" at bounding box center [141, 315] width 26 height 11
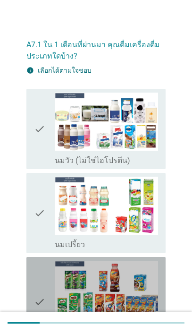
scroll to position [12, 0]
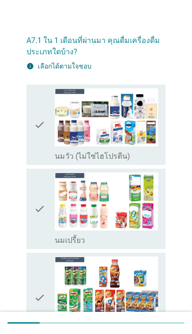
click at [45, 144] on icon "check" at bounding box center [39, 124] width 11 height 73
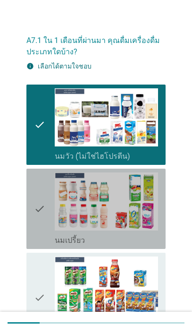
click at [40, 216] on icon "check" at bounding box center [39, 208] width 11 height 73
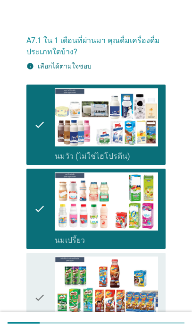
click at [49, 289] on div "check" at bounding box center [44, 297] width 21 height 82
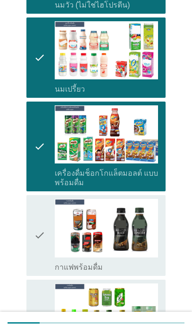
scroll to position [204, 0]
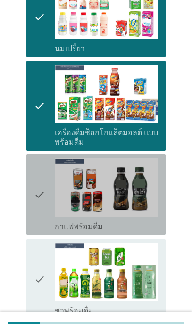
click at [45, 218] on div "check" at bounding box center [44, 194] width 21 height 73
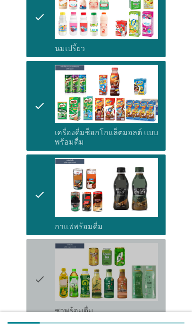
click at [47, 280] on div "check" at bounding box center [44, 279] width 21 height 73
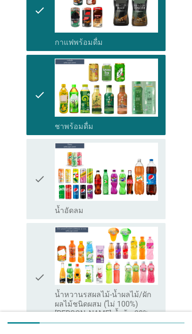
scroll to position [405, 0]
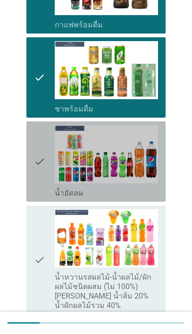
click at [43, 187] on icon "check" at bounding box center [39, 161] width 11 height 73
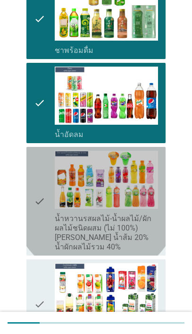
scroll to position [469, 0]
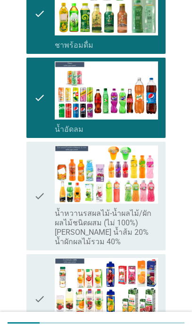
click at [41, 223] on icon "check" at bounding box center [39, 195] width 11 height 101
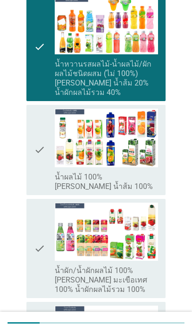
click at [38, 235] on icon "check" at bounding box center [39, 249] width 11 height 92
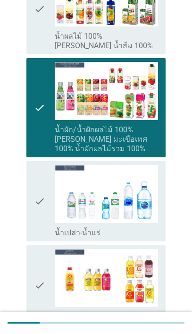
scroll to position [765, 0]
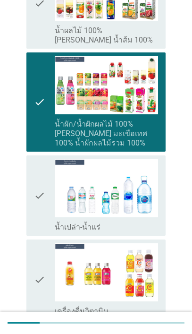
click at [40, 197] on icon "check" at bounding box center [39, 195] width 11 height 73
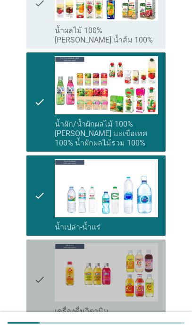
click at [41, 264] on icon "check" at bounding box center [39, 279] width 11 height 73
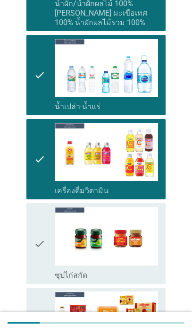
scroll to position [902, 0]
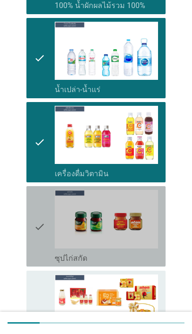
click at [42, 223] on icon "check" at bounding box center [39, 226] width 11 height 73
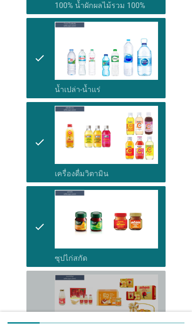
click at [47, 283] on div "check" at bounding box center [44, 315] width 21 height 82
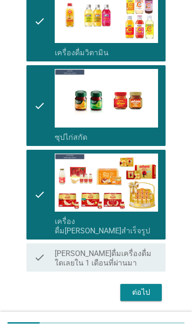
scroll to position [1022, 0]
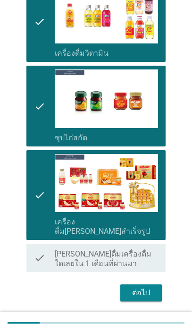
click at [38, 191] on icon "check" at bounding box center [39, 195] width 11 height 82
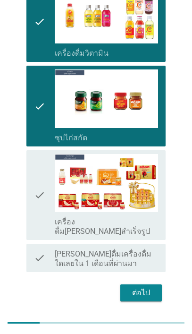
click at [147, 287] on div "ต่อไป" at bounding box center [141, 292] width 26 height 11
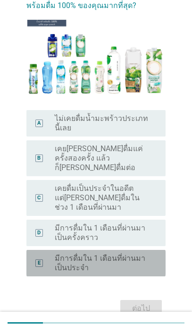
scroll to position [74, 0]
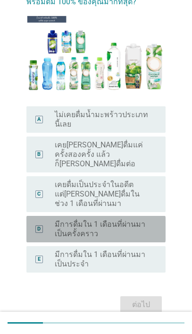
click at [139, 220] on label "มีการดื่มใน 1 เดือนที่ผ่านมาเป็นครั้งคราว" at bounding box center [103, 229] width 96 height 19
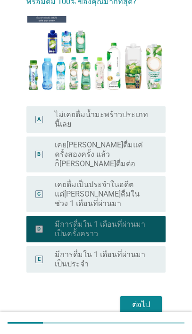
click at [145, 296] on button "ต่อไป" at bounding box center [141, 304] width 42 height 17
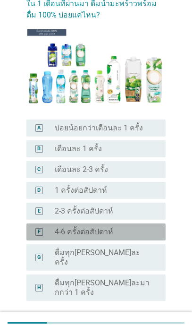
scroll to position [52, 0]
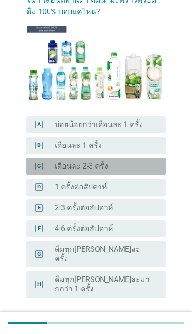
click at [136, 169] on div "radio_button_unchecked เดือนละ 2-3 ครั้ง" at bounding box center [103, 165] width 96 height 9
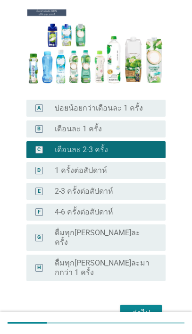
scroll to position [69, 0]
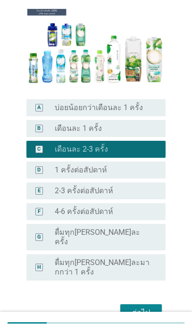
click at [137, 307] on div "ต่อไป" at bounding box center [141, 312] width 26 height 11
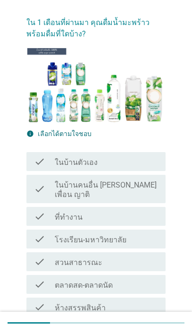
click at [138, 163] on div "check_box_outline_blank ในบ้านตัวเอง" at bounding box center [106, 161] width 103 height 11
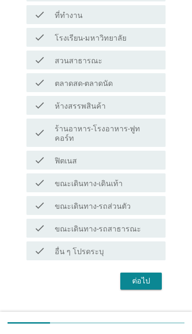
scroll to position [231, 0]
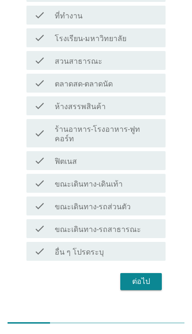
click at [141, 276] on div "ต่อไป" at bounding box center [141, 281] width 26 height 11
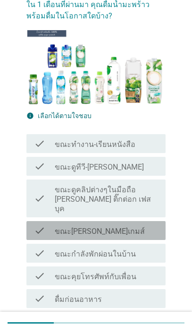
scroll to position [51, 0]
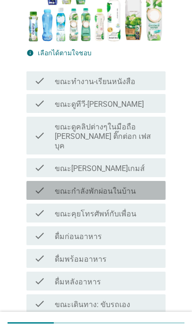
click at [149, 185] on div "check_box_outline_blank ขณะกำลังพักผ่อนในบ้าน" at bounding box center [106, 190] width 103 height 11
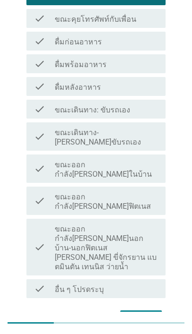
scroll to position [305, 0]
click at [139, 313] on div "ต่อไป" at bounding box center [141, 318] width 26 height 11
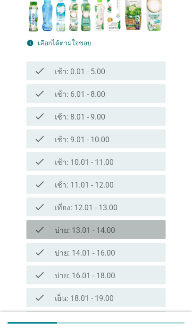
click at [142, 232] on div "check_box_outline_blank บ่าย: 13.01 - 14.00" at bounding box center [106, 229] width 103 height 11
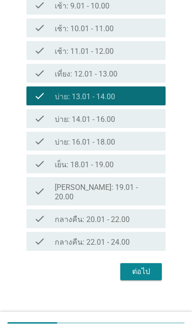
scroll to position [254, 0]
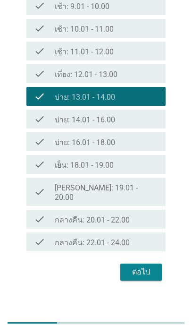
click at [142, 266] on div "ต่อไป" at bounding box center [141, 271] width 26 height 11
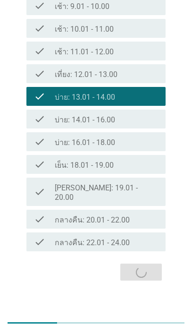
scroll to position [0, 0]
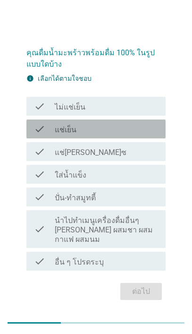
click at [141, 133] on div "check_box_outline_blank แช่เย็น" at bounding box center [106, 128] width 103 height 11
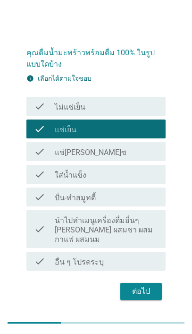
click at [146, 288] on div "ต่อไป" at bounding box center [141, 291] width 26 height 11
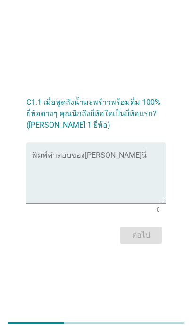
click at [112, 162] on textarea "พิมพ์คำตอบของคุณ ที่นี่" at bounding box center [99, 178] width 134 height 50
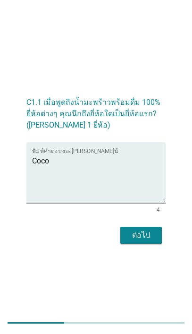
type textarea "Coco"
click at [146, 242] on button "ต่อไป" at bounding box center [141, 235] width 42 height 17
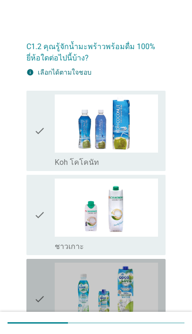
scroll to position [17, 0]
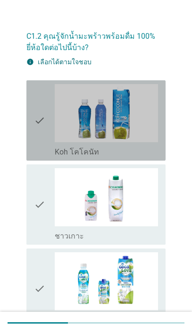
click at [125, 141] on img at bounding box center [106, 113] width 103 height 58
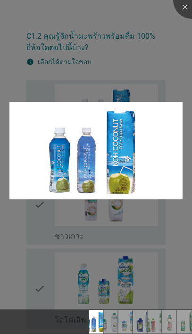
click at [25, 266] on div at bounding box center [96, 167] width 192 height 334
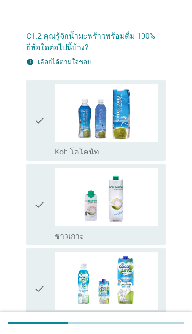
click at [27, 142] on div "check check_box_outline_blank Koh โคโคนัท" at bounding box center [95, 120] width 139 height 80
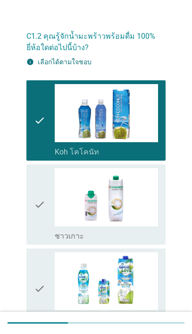
click at [27, 214] on div "check check_box_outline_blank ชาวเกาะ" at bounding box center [95, 204] width 139 height 80
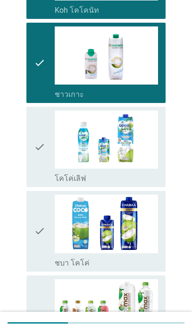
scroll to position [160, 0]
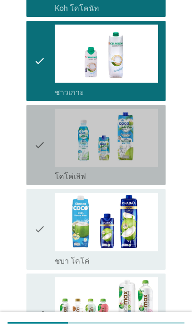
click at [27, 154] on div "check check_box_outline_blank โคโค่เลิฟ" at bounding box center [95, 145] width 139 height 80
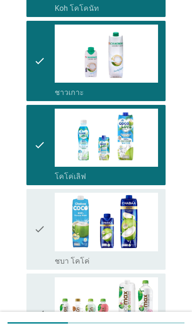
click at [27, 243] on div "check check_box_outline_blank ชบา โคโค่" at bounding box center [95, 229] width 139 height 80
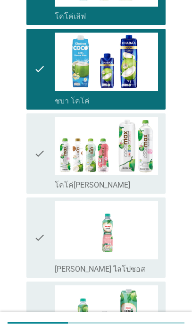
scroll to position [321, 0]
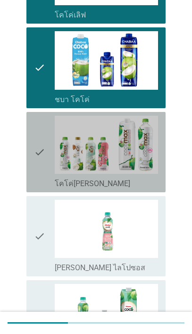
click at [28, 166] on div "check check_box_outline_blank โคโค่[PERSON_NAME]" at bounding box center [95, 152] width 139 height 80
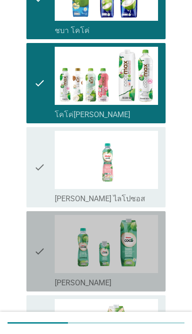
scroll to position [391, 0]
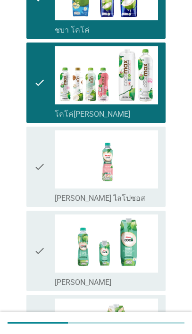
click at [24, 176] on div "C1.2 คุณรู้จักน้ำมะพร้าวพร้อมดื่ม 100% ยี่ห้อใดต่อไปนี้บ้าง? info เลือกได้ตามใจ…" at bounding box center [96, 337] width 154 height 1397
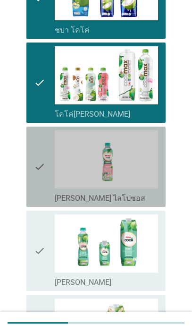
click at [30, 177] on div "check check_box_outline_blank [PERSON_NAME] ไลโปซอส" at bounding box center [95, 167] width 139 height 80
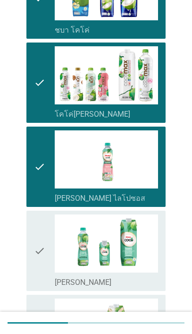
click at [24, 256] on div "C1.2 คุณรู้จักน้ำมะพร้าวพร้อมดื่ม 100% ยี่ห้อใดต่อไปนี้บ้าง? info เลือกได้ตามใจ…" at bounding box center [96, 337] width 154 height 1397
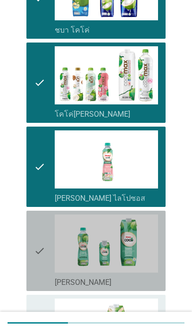
click at [33, 248] on div "check check_box_outline_blank [PERSON_NAME]" at bounding box center [95, 251] width 139 height 80
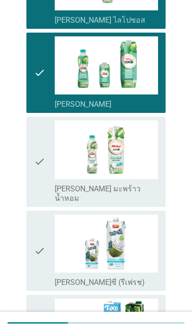
scroll to position [572, 0]
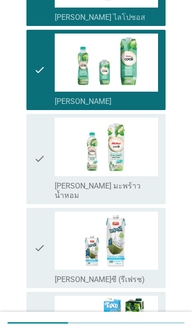
click at [21, 152] on div "C1.2 คุณรู้จักน้ำมะพร้าวพร้อมดื่ม 100% ยี่ห้อใดต่อไปนี้บ้าง? info เลือกได้ตามใจ…" at bounding box center [96, 157] width 154 height 1397
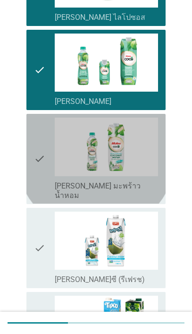
click at [30, 161] on div "check check_box_outline_blank [PERSON_NAME] มะพร้าวน้ำหอม" at bounding box center [95, 159] width 139 height 90
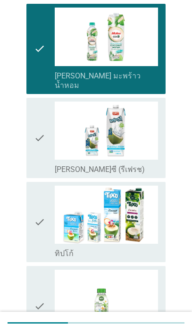
scroll to position [680, 0]
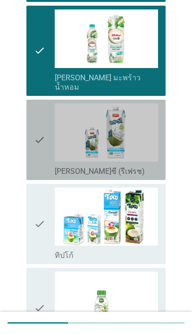
click at [31, 141] on div "check check_box_outline_blank [PERSON_NAME]ซี (รีเฟรช)" at bounding box center [95, 140] width 139 height 80
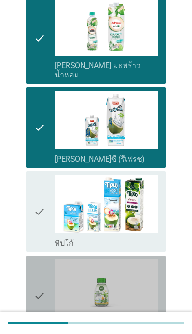
scroll to position [702, 0]
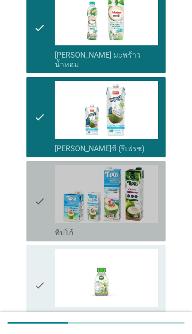
click at [33, 196] on div "check check_box_outline_blank ทิปโก้" at bounding box center [95, 201] width 139 height 80
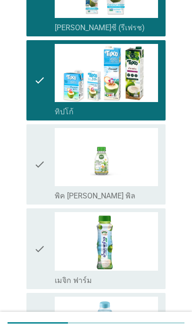
scroll to position [834, 0]
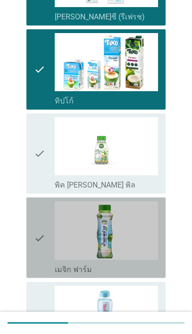
click at [28, 239] on div "check check_box_outline_blank เมจิก ฟาร์ม" at bounding box center [95, 237] width 139 height 80
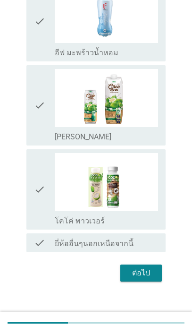
scroll to position [1134, 0]
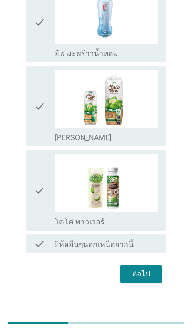
click at [152, 268] on div "ต่อไป" at bounding box center [141, 273] width 26 height 11
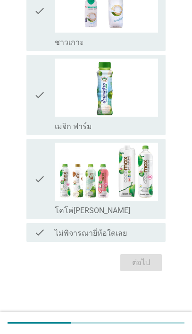
scroll to position [0, 0]
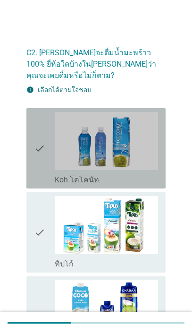
click at [40, 153] on icon "check" at bounding box center [39, 148] width 11 height 73
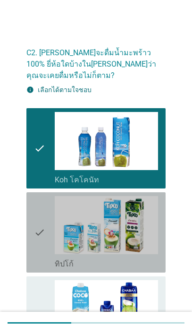
click at [33, 228] on div "check check_box_outline_blank ทิปโก้" at bounding box center [95, 232] width 139 height 80
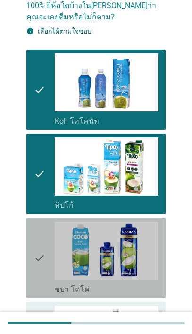
click at [30, 251] on div "check check_box_outline_blank ชบา โคโค่" at bounding box center [95, 258] width 139 height 80
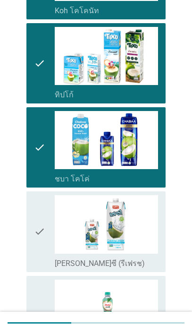
click at [32, 232] on div "check check_box_outline_blank [PERSON_NAME]ซี (รีเฟรช)" at bounding box center [95, 231] width 139 height 80
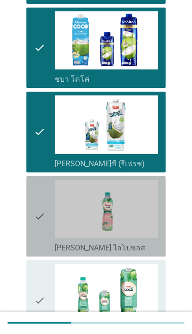
click at [30, 226] on div "check check_box_outline_blank [PERSON_NAME] ไลโปซอส" at bounding box center [95, 216] width 139 height 80
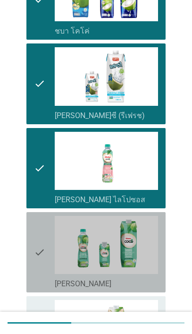
click at [37, 244] on icon "check" at bounding box center [39, 252] width 11 height 73
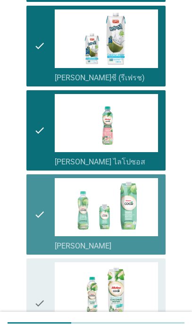
scroll to position [427, 0]
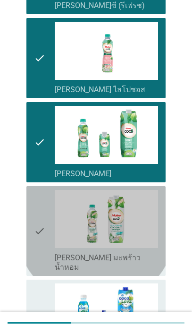
click at [35, 230] on icon "check" at bounding box center [39, 231] width 11 height 82
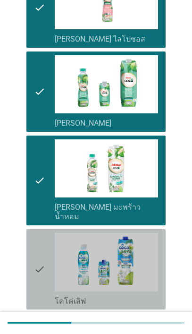
click at [38, 245] on icon "check" at bounding box center [39, 269] width 11 height 73
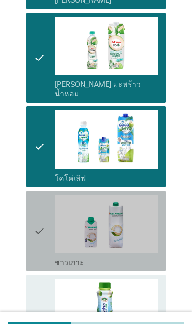
click at [37, 238] on icon "check" at bounding box center [39, 230] width 11 height 73
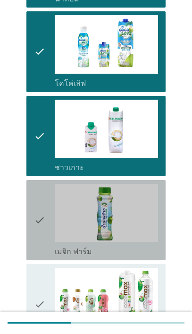
click at [35, 221] on icon "check" at bounding box center [39, 220] width 11 height 73
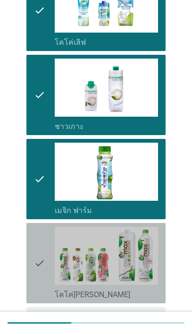
click at [35, 244] on icon "check" at bounding box center [39, 263] width 11 height 73
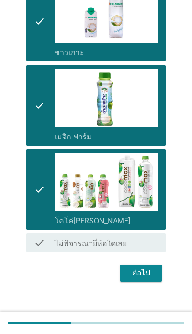
scroll to position [809, 0]
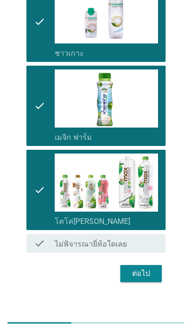
click at [147, 268] on div "ต่อไป" at bounding box center [141, 273] width 26 height 11
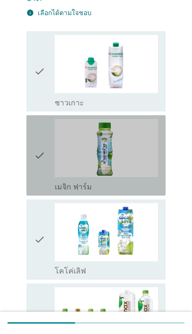
scroll to position [77, 0]
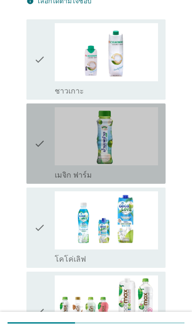
click at [30, 143] on div "check check_box เมจิก ฟาร์ม" at bounding box center [95, 143] width 139 height 80
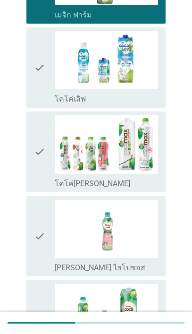
scroll to position [238, 0]
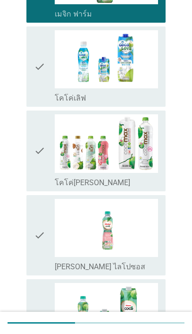
click at [33, 164] on div "check check_box โคโค่[PERSON_NAME]" at bounding box center [95, 150] width 139 height 80
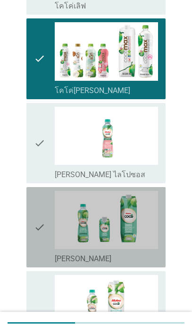
click at [41, 218] on icon "check" at bounding box center [39, 227] width 11 height 73
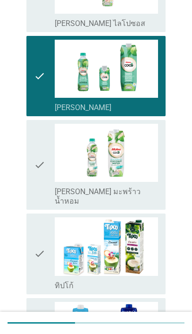
scroll to position [466, 0]
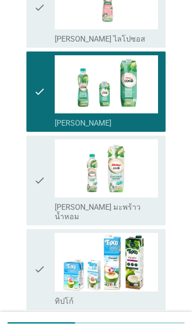
click at [26, 109] on div "check check_box_outline_blank [PERSON_NAME]" at bounding box center [95, 91] width 139 height 80
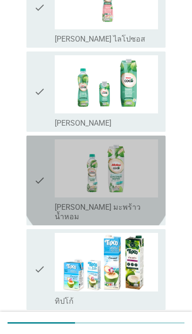
click at [39, 169] on icon "check" at bounding box center [39, 180] width 11 height 82
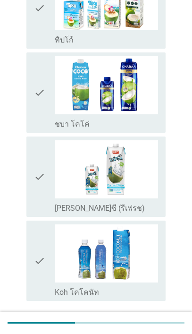
scroll to position [735, 0]
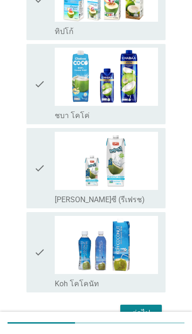
click at [140, 307] on div "ต่อไป" at bounding box center [141, 312] width 26 height 11
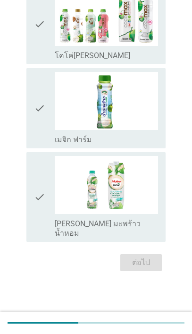
scroll to position [0, 0]
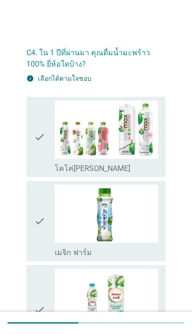
click at [42, 168] on icon "check" at bounding box center [39, 137] width 11 height 73
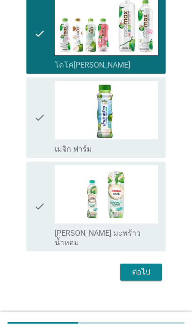
scroll to position [103, 0]
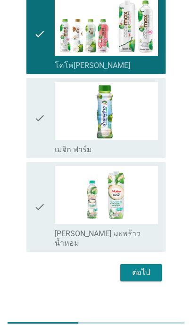
click at [146, 267] on div "ต่อไป" at bounding box center [141, 272] width 26 height 11
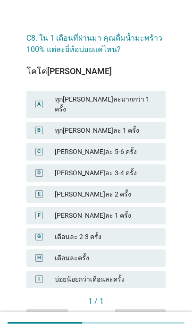
scroll to position [15, 0]
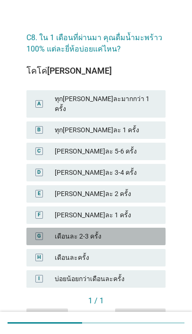
click at [142, 231] on div "เดือนละ 2-3 ครั้ง" at bounding box center [106, 236] width 103 height 10
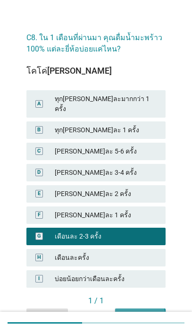
click at [146, 312] on div "คำถามต่อไป" at bounding box center [140, 317] width 35 height 10
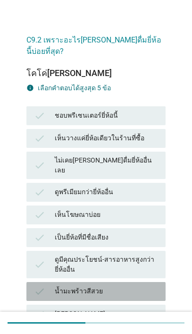
scroll to position [13, 0]
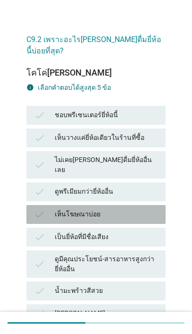
click at [122, 209] on div "เห็นโฆษณาบ่อย" at bounding box center [106, 214] width 103 height 11
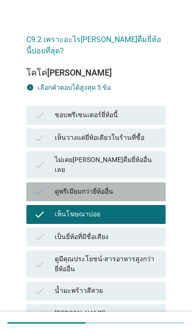
click at [139, 186] on div "ดูพรีเมียมกว่ายี่ห้ออื่น" at bounding box center [106, 191] width 103 height 11
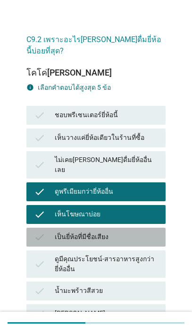
click at [123, 231] on div "เป็นยี่ห้อที่มีชื่อเสียง" at bounding box center [106, 236] width 103 height 11
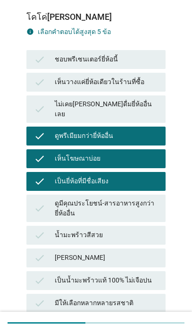
scroll to position [71, 0]
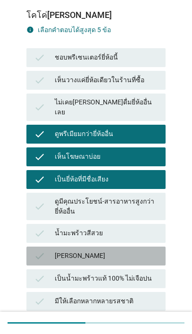
click at [127, 250] on div "[PERSON_NAME]" at bounding box center [106, 255] width 103 height 11
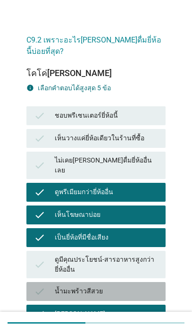
scroll to position [0, 0]
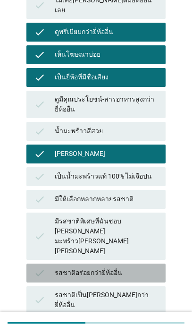
click at [142, 267] on div "รสชาติอร่อยกว่ายี่ห้ออื่น" at bounding box center [106, 272] width 103 height 11
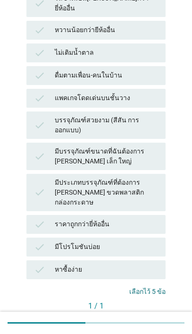
scroll to position [467, 0]
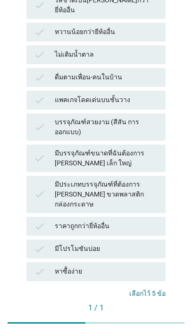
click at [150, 319] on div "คำถามต่อไป" at bounding box center [140, 324] width 35 height 10
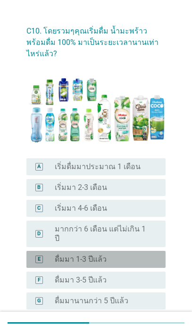
scroll to position [31, 0]
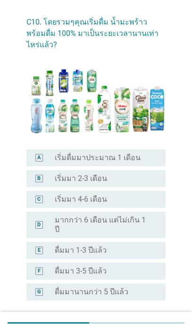
click at [145, 245] on div "radio_button_unchecked ดื่มมา 1-3 ปีแล้ว" at bounding box center [103, 249] width 96 height 9
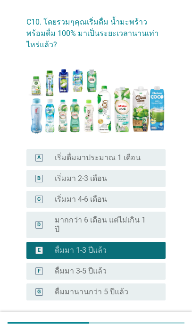
click at [146, 324] on button "ต่อไป" at bounding box center [141, 332] width 42 height 17
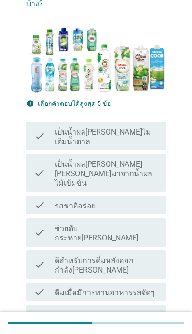
scroll to position [106, 0]
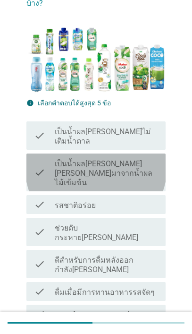
click at [146, 159] on label "เป็นน้ำผล[PERSON_NAME][PERSON_NAME]มาจากน้ำผลไม้เข้มข้น" at bounding box center [106, 173] width 103 height 28
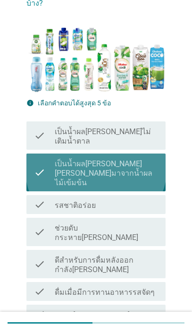
click at [127, 199] on div "check_box_outline_blank รสชาติอร่อย" at bounding box center [106, 204] width 103 height 11
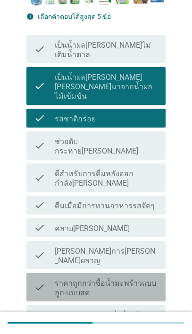
scroll to position [193, 0]
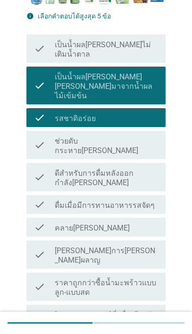
click at [141, 135] on div "check_box_outline_blank ช่วยดับกระหาย[PERSON_NAME]" at bounding box center [106, 145] width 103 height 21
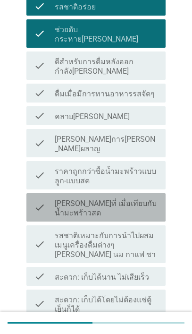
click at [145, 199] on label "[PERSON_NAME]ที่ เมื่อเทียบกับน้ำมะพร้าวสด" at bounding box center [106, 208] width 103 height 19
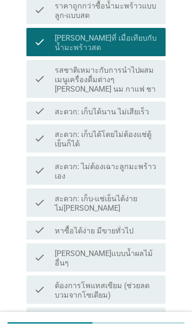
scroll to position [472, 0]
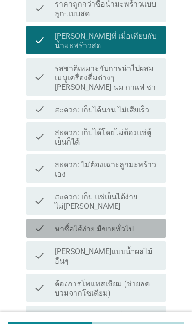
click at [151, 222] on div "check_box_outline_blank หาซื้อได้ง่าย มีขายทั่วไป" at bounding box center [106, 227] width 103 height 11
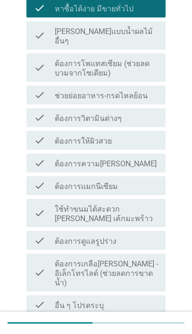
scroll to position [691, 0]
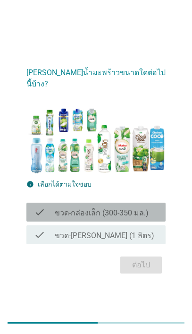
click at [150, 206] on div "check_box_outline_blank ขวด-กล่องเล็ก (300-350 มล.)" at bounding box center [106, 211] width 103 height 11
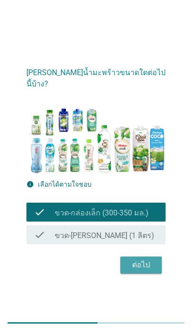
click at [141, 263] on div "ต่อไป" at bounding box center [141, 264] width 26 height 11
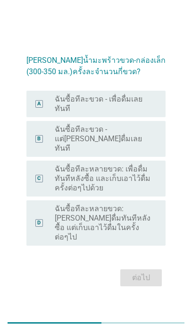
click at [137, 113] on label "ฉันซื้อทีละขวด - เพื่อดื่มเลยทันที" at bounding box center [103, 103] width 96 height 19
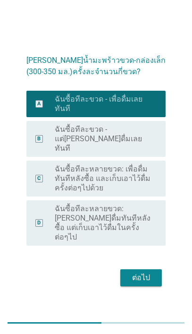
click at [145, 272] on div "ต่อไป" at bounding box center [141, 277] width 26 height 11
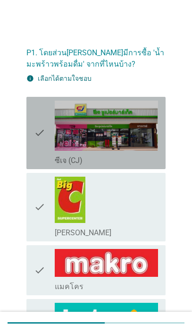
click at [158, 156] on div "check check_box_outline_blank ซีเจ (CJ)" at bounding box center [95, 133] width 139 height 72
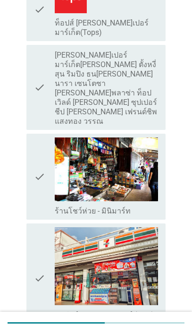
scroll to position [778, 0]
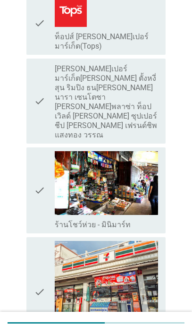
click at [136, 241] on img at bounding box center [106, 279] width 103 height 77
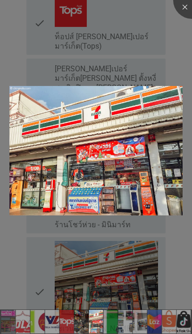
click at [163, 50] on div at bounding box center [96, 167] width 192 height 334
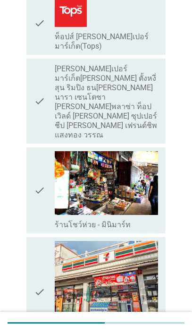
click at [33, 251] on div "check check_box_outline_blank เซเว่น-[PERSON_NAME] (7-11) - ซื้อหน้าร้าน" at bounding box center [95, 291] width 139 height 109
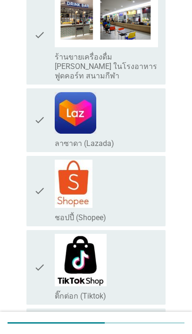
scroll to position [1354, 0]
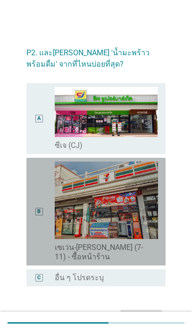
click at [145, 232] on img at bounding box center [106, 199] width 103 height 77
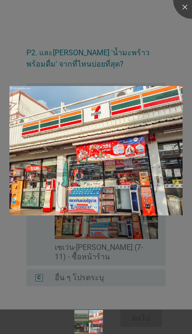
click at [36, 232] on div at bounding box center [96, 167] width 192 height 334
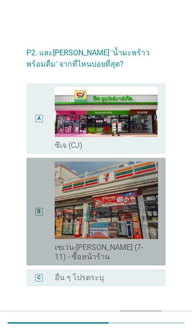
click at [41, 219] on div "B" at bounding box center [39, 211] width 10 height 100
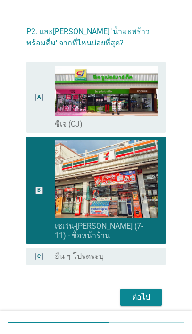
click at [145, 298] on div "ต่อไป" at bounding box center [141, 297] width 26 height 11
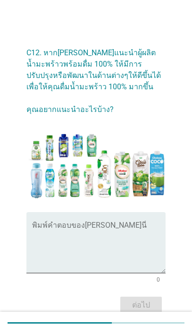
click at [64, 224] on textarea "พิมพ์คำตอบของคุณ ที่นี่" at bounding box center [99, 248] width 134 height 50
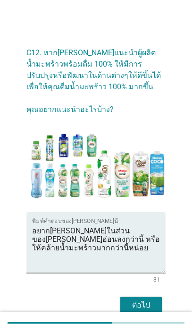
type textarea "อยาก[PERSON_NAME]ในส่วนของ[PERSON_NAME]อ่อนลงกว่านี้ หรือให้คล้ายน้ำมะพร้าวมากก…"
click at [141, 305] on div "ต่อไป" at bounding box center [141, 304] width 26 height 11
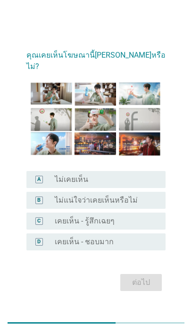
click at [46, 149] on img at bounding box center [95, 119] width 139 height 78
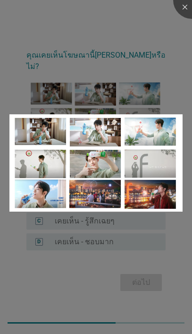
click at [137, 86] on div at bounding box center [96, 167] width 192 height 334
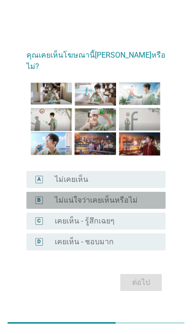
click at [118, 195] on label "ไม่แน่ใจว่าเคยเห็นหรือไม่" at bounding box center [96, 199] width 83 height 9
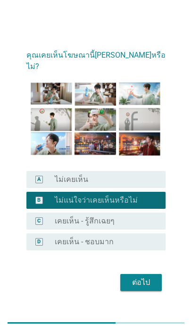
click at [152, 285] on button "ต่อไป" at bounding box center [141, 282] width 42 height 17
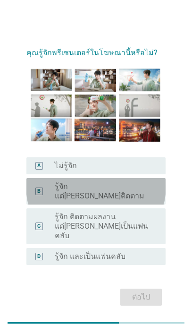
click at [80, 194] on label "รู้จัก แต่[PERSON_NAME]ติดตาม" at bounding box center [103, 191] width 96 height 19
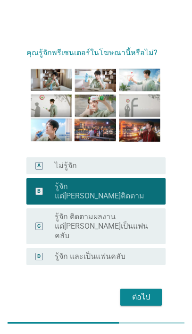
click at [136, 288] on button "ต่อไป" at bounding box center [141, 296] width 42 height 17
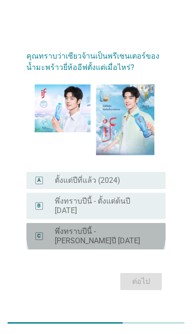
click at [135, 236] on label "พึ่งทราบปีนี้ - [PERSON_NAME]ปี [DATE]" at bounding box center [103, 236] width 96 height 19
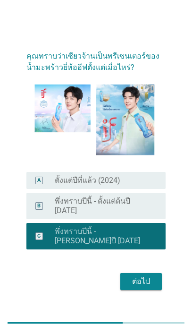
click at [138, 276] on div "ต่อไป" at bounding box center [141, 281] width 26 height 11
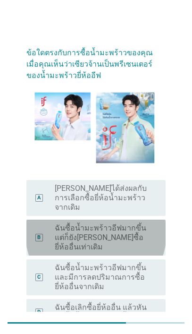
click at [117, 231] on label "ฉันซื้อน้ำมะพร้าวอีฟมากขึ้น แต่ก็ยัง[PERSON_NAME]ซื้อยี่ห้ออื่นเท่าเดิม" at bounding box center [103, 237] width 96 height 28
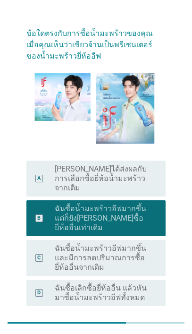
scroll to position [37, 0]
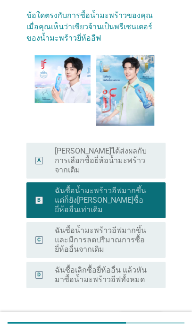
click at [138, 314] on div "ต่อไป" at bounding box center [141, 319] width 26 height 11
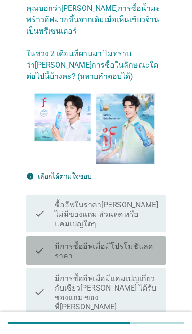
scroll to position [56, 0]
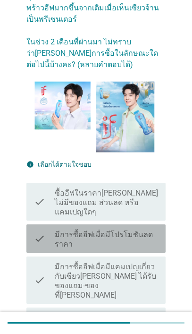
click at [156, 230] on label "มีการซื้ออีฟเมื่อมีโปรโมชันลดราคา" at bounding box center [106, 239] width 103 height 19
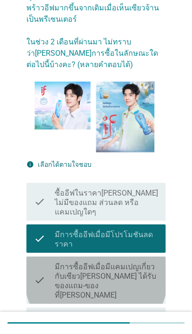
click at [147, 262] on label "มีการซื้ออีฟเมื่อมีแคมเปญเกี่ยวกับเซียว[PERSON_NAME] ได้รับของแถม-ของที่[PERSON…" at bounding box center [106, 281] width 103 height 38
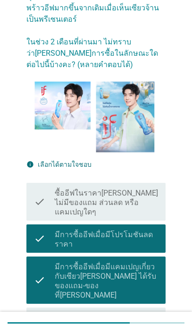
click at [147, 190] on label "ซื้ออีฟในราคา[PERSON_NAME] ไม่มีของแถม ส่วนลด หรือแคมเปญใดๆ" at bounding box center [106, 202] width 103 height 28
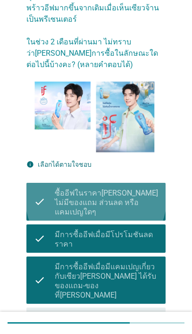
click at [153, 188] on label "ซื้ออีฟในราคา[PERSON_NAME] ไม่มีของแถม ส่วนลด หรือแคมเปญใดๆ" at bounding box center [106, 202] width 103 height 28
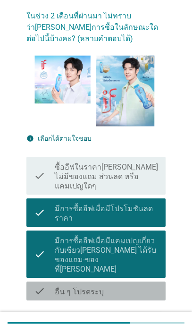
scroll to position [91, 0]
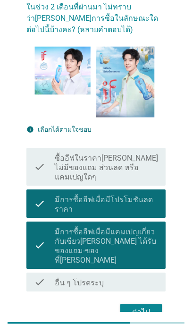
click at [148, 227] on label "มีการซื้ออีฟเมื่อมีแคมเปญเกี่ยวกับเซียว[PERSON_NAME] ได้รับของแถม-ของที่[PERSON…" at bounding box center [106, 246] width 103 height 38
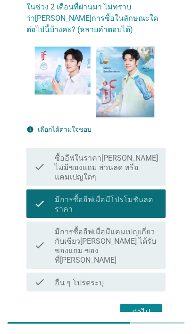
click at [146, 306] on div "ต่อไป" at bounding box center [141, 311] width 26 height 11
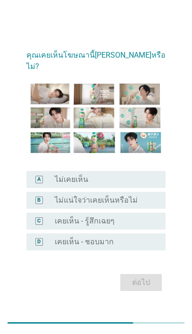
click at [150, 130] on img at bounding box center [95, 119] width 139 height 78
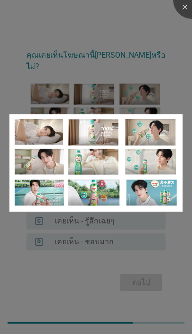
click at [107, 252] on div at bounding box center [96, 167] width 192 height 334
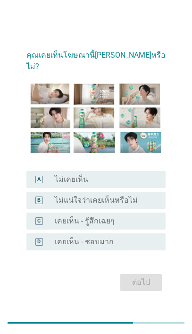
click at [137, 195] on div "radio_button_unchecked ไม่แน่ใจว่าเคยเห็นหรือไม่" at bounding box center [103, 199] width 96 height 9
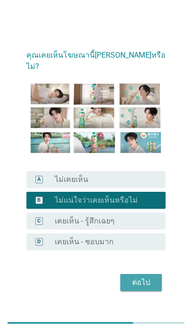
click at [136, 279] on div "ต่อไป" at bounding box center [141, 282] width 26 height 11
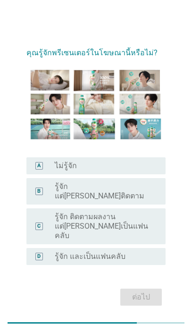
click at [134, 191] on div "radio_button_unchecked รู้จัก แต่[PERSON_NAME]ติดตาม" at bounding box center [103, 191] width 96 height 19
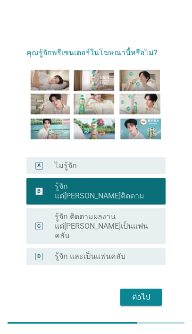
click at [140, 291] on div "ต่อไป" at bounding box center [141, 296] width 26 height 11
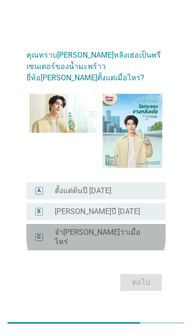
click at [127, 232] on div "radio_button_unchecked จำ[PERSON_NAME]ว่าเมื่อไหร่" at bounding box center [103, 237] width 96 height 19
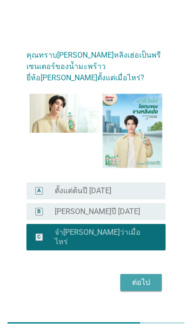
click at [144, 277] on div "ต่อไป" at bounding box center [141, 282] width 26 height 11
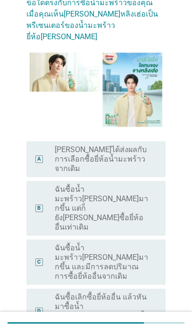
scroll to position [54, 0]
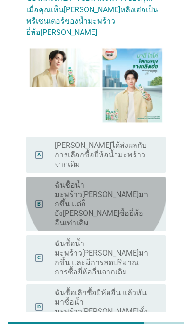
click at [150, 180] on label "ฉันซื้อน้ำมะพร้าว[PERSON_NAME]มากขึ้น แต่ก็ยัง[PERSON_NAME]ซื้อยี่ห้ออื่นเท่าเด…" at bounding box center [103, 203] width 96 height 47
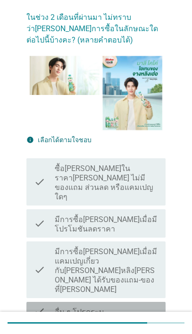
scroll to position [93, 0]
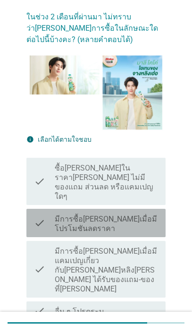
click at [153, 214] on label "มีการซื้อ[PERSON_NAME]เมื่อมีโปรโมชันลดราคา" at bounding box center [106, 223] width 103 height 19
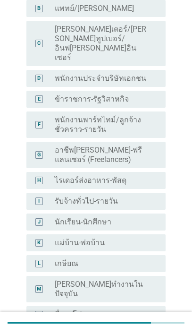
scroll to position [0, 0]
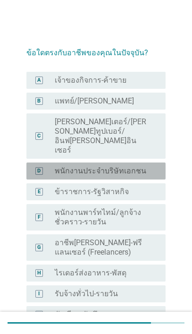
click at [146, 166] on div "radio_button_unchecked พนักงานประจำบริษัทเอกชน" at bounding box center [103, 170] width 96 height 9
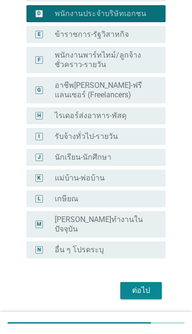
scroll to position [156, 0]
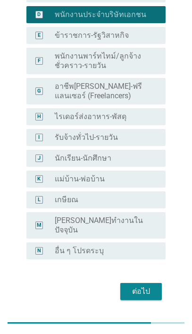
click at [144, 286] on div "ต่อไป" at bounding box center [141, 291] width 26 height 11
